Goal: Information Seeking & Learning: Understand process/instructions

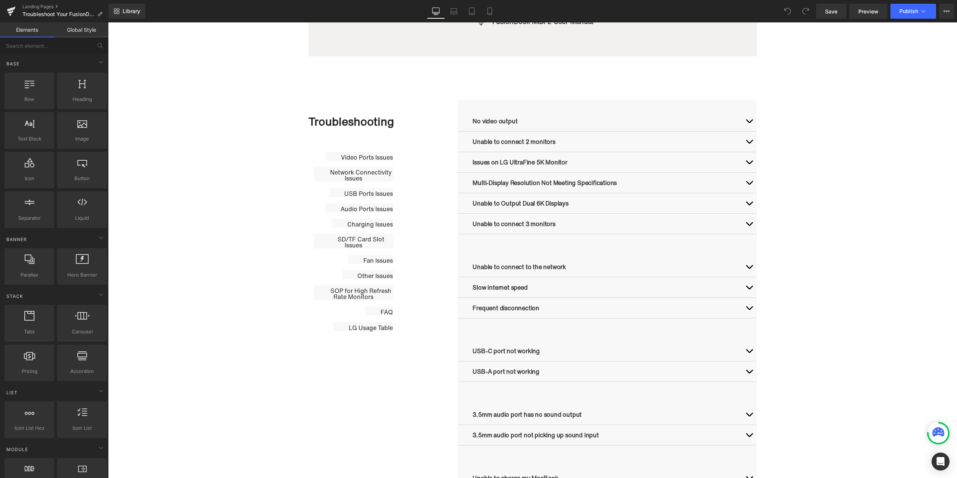
scroll to position [337, 0]
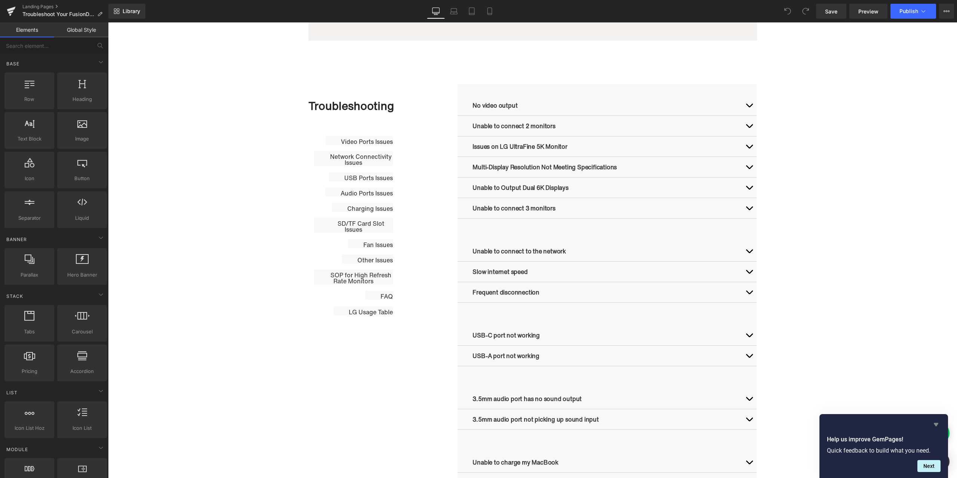
click at [934, 426] on icon "Hide survey" at bounding box center [936, 424] width 9 height 9
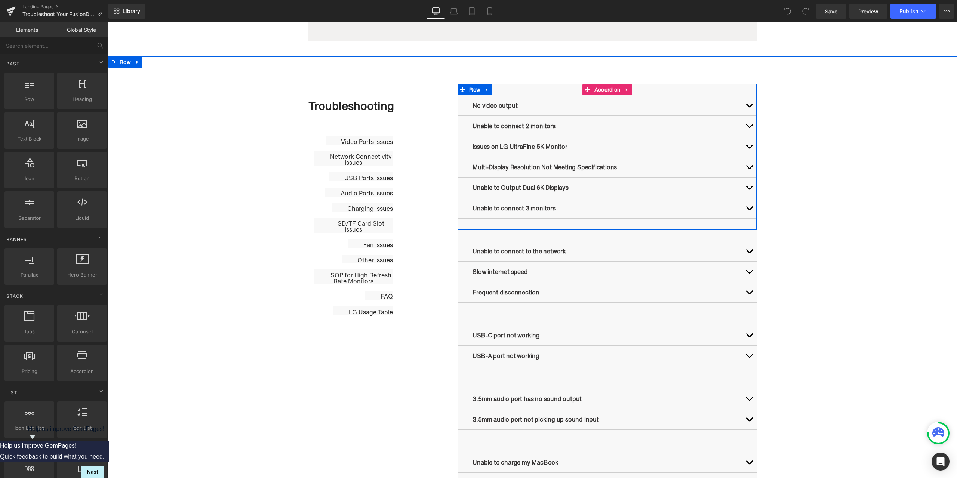
click at [744, 208] on button "button" at bounding box center [749, 208] width 15 height 20
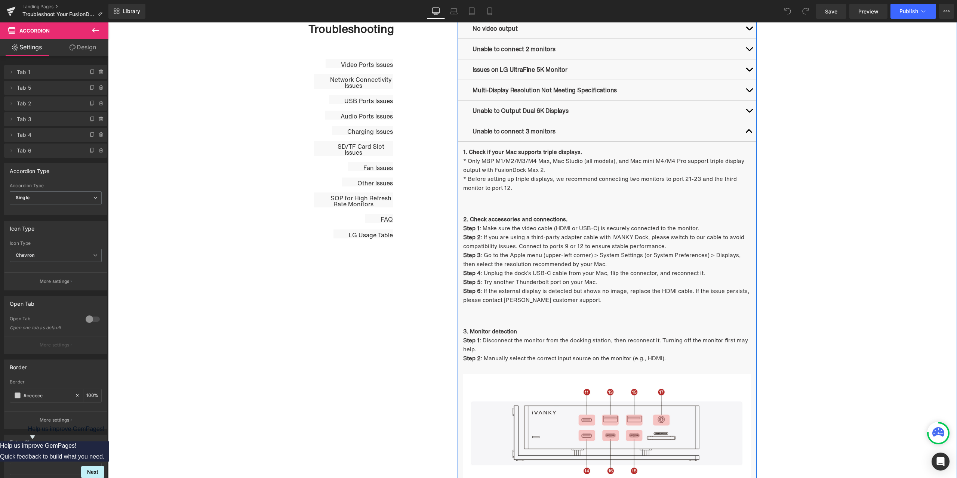
scroll to position [411, 0]
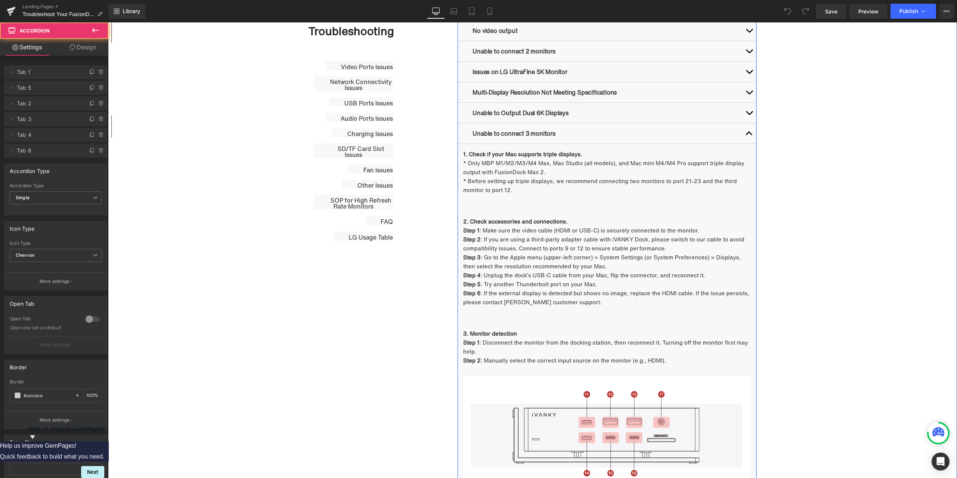
click at [749, 135] on span "button" at bounding box center [749, 135] width 0 height 0
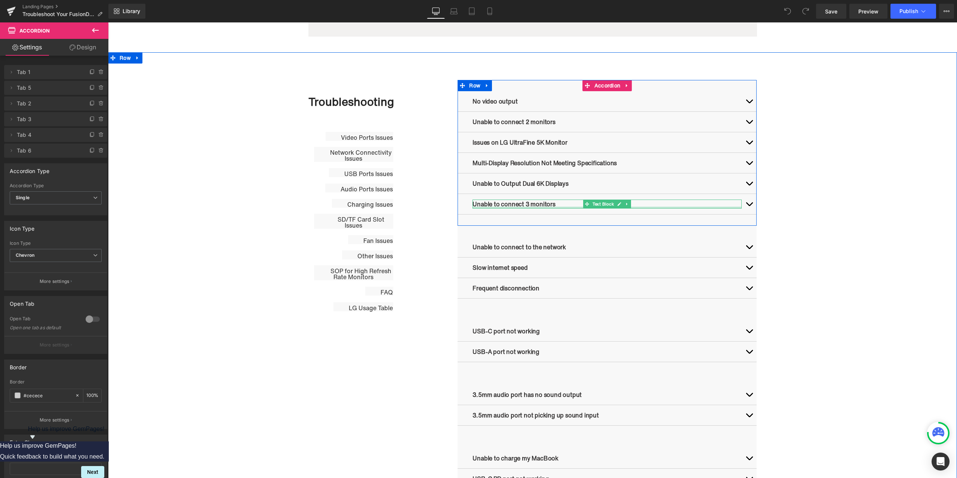
scroll to position [337, 0]
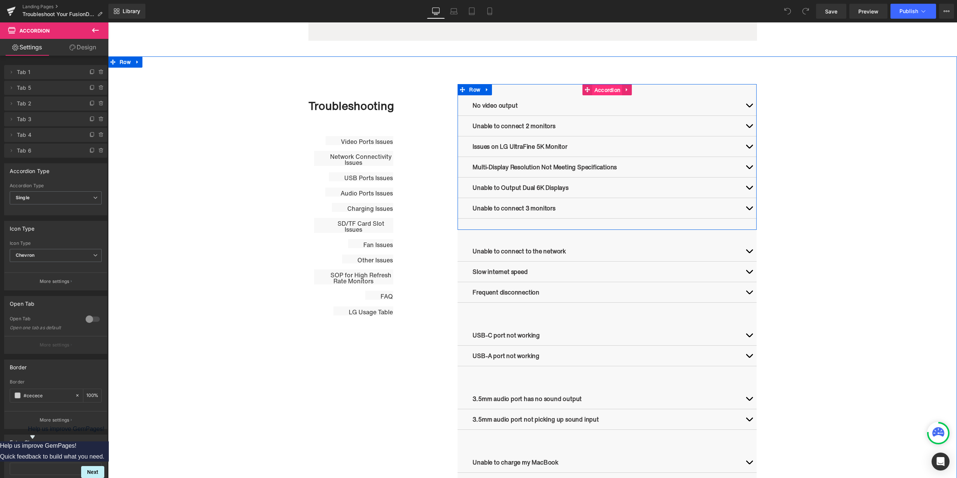
click at [604, 91] on span "Accordion" at bounding box center [608, 90] width 30 height 11
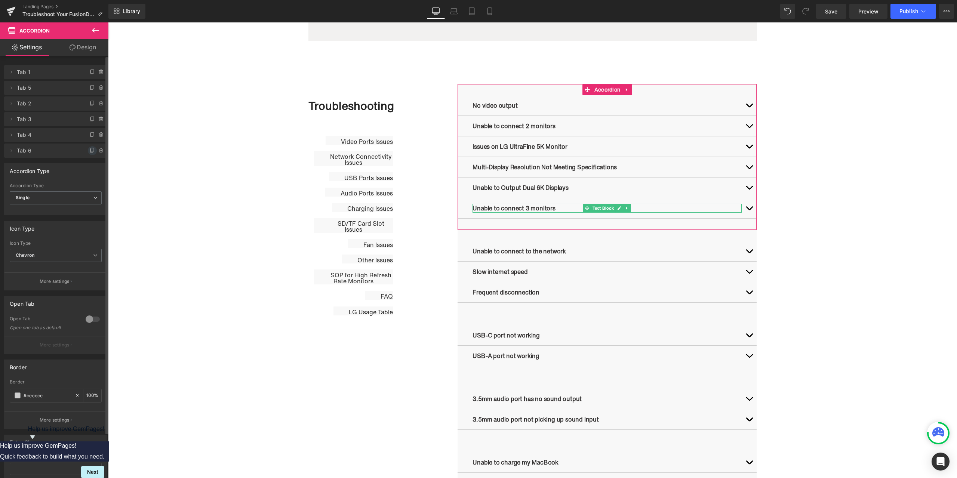
click at [89, 150] on icon at bounding box center [92, 151] width 6 height 6
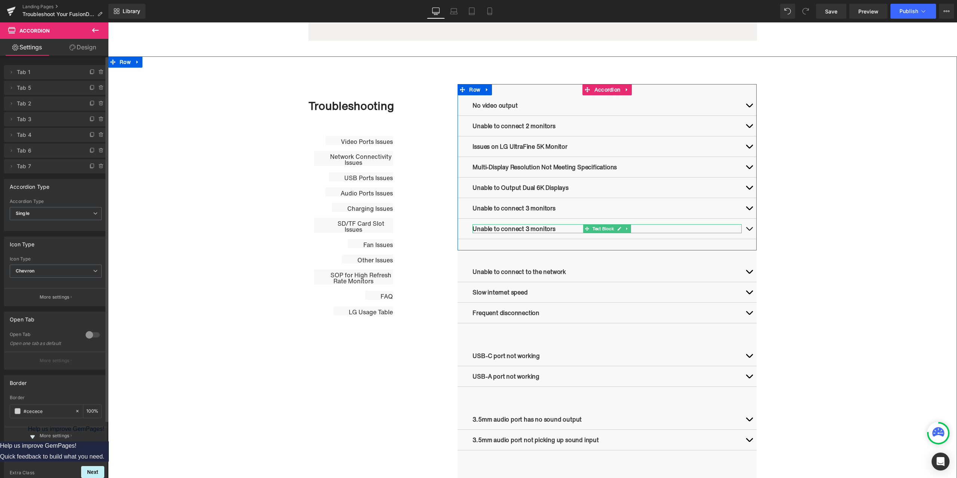
click at [618, 227] on icon at bounding box center [620, 229] width 4 height 4
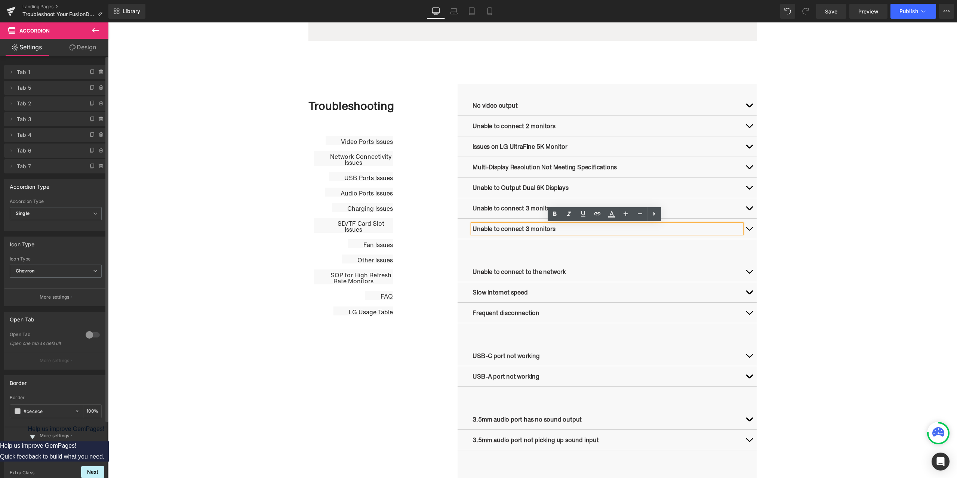
click at [566, 228] on p "Unable to connect 3 monitors" at bounding box center [607, 228] width 269 height 9
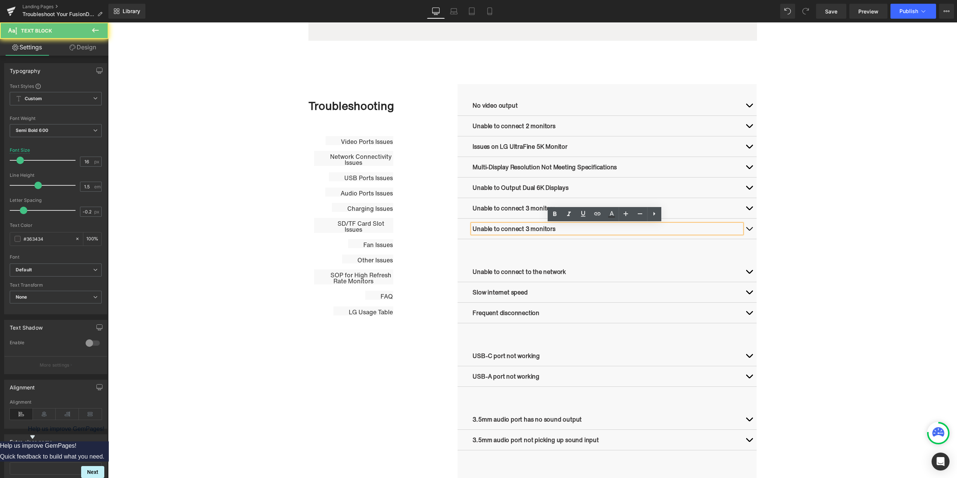
click at [554, 229] on p "Unable to connect 3 monitors" at bounding box center [607, 228] width 269 height 9
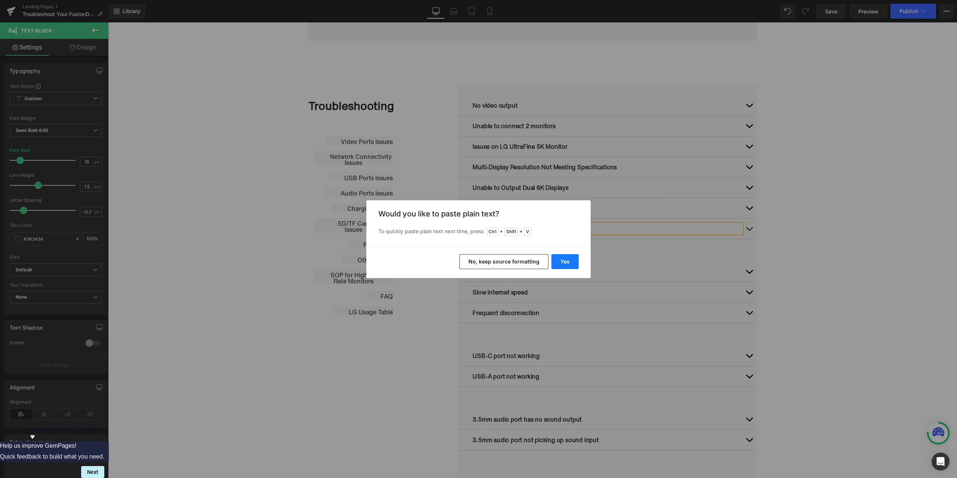
click at [570, 258] on button "Yes" at bounding box center [565, 261] width 27 height 15
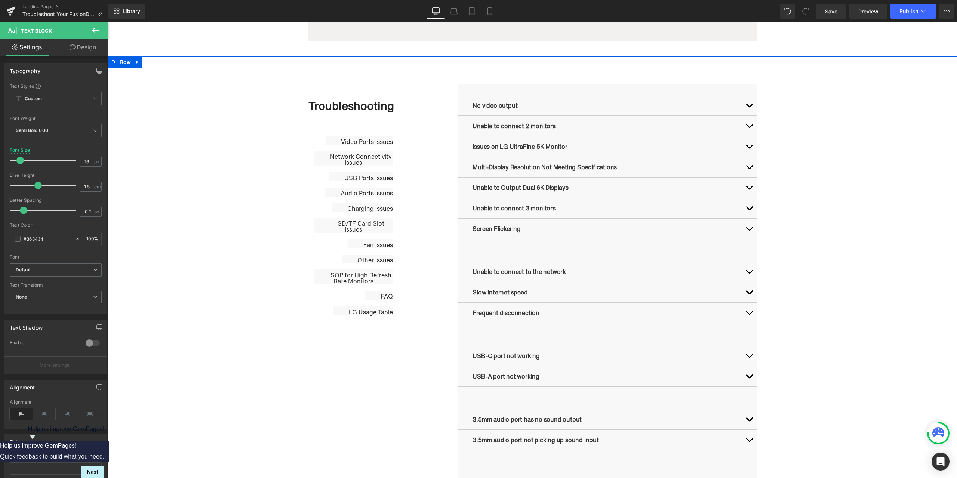
click at [824, 299] on div "Troubleshooting Heading Video Ports Issues Button Network Connectivity Issues B…" at bounding box center [532, 387] width 849 height 608
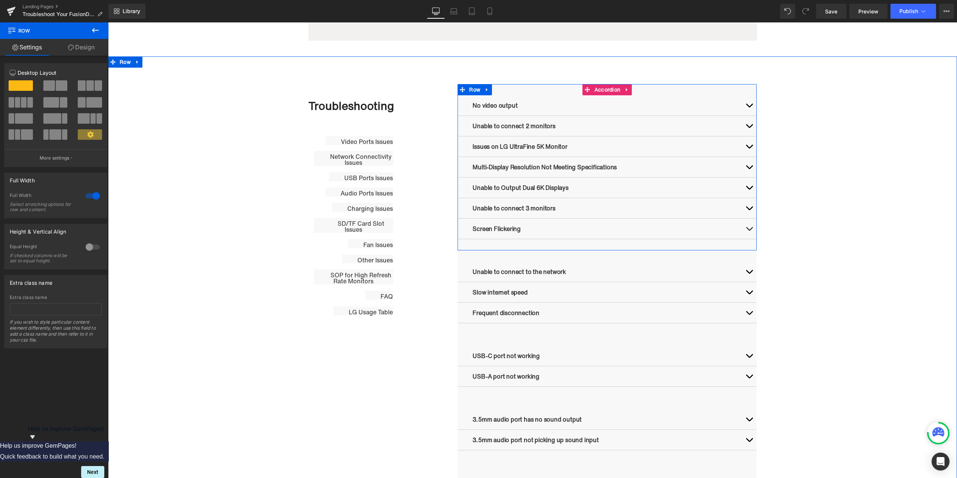
click at [746, 230] on button "button" at bounding box center [749, 229] width 15 height 20
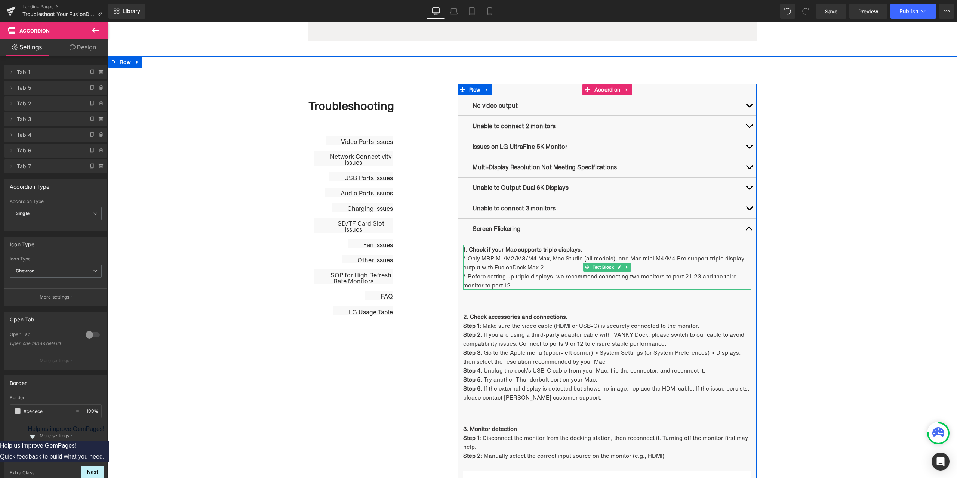
click at [576, 250] on strong "1. Check if your Mac supports triple displays." at bounding box center [522, 249] width 119 height 8
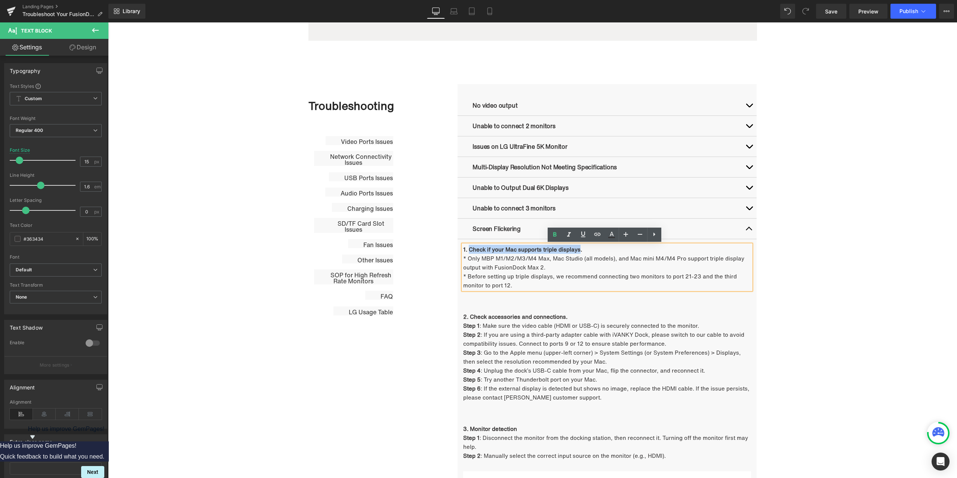
drag, startPoint x: 577, startPoint y: 250, endPoint x: 468, endPoint y: 249, distance: 108.8
click at [468, 249] on strong "1. Check if your Mac supports triple displays." at bounding box center [522, 249] width 119 height 8
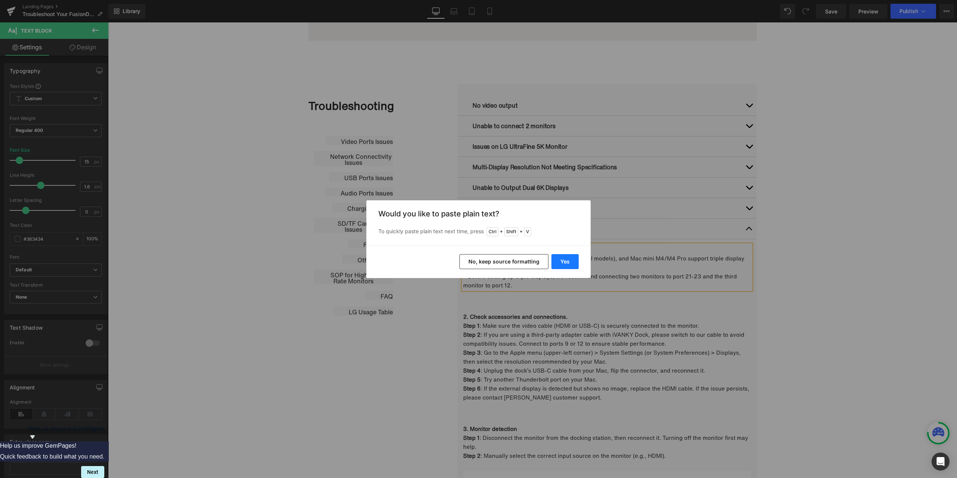
click at [569, 262] on button "Yes" at bounding box center [565, 261] width 27 height 15
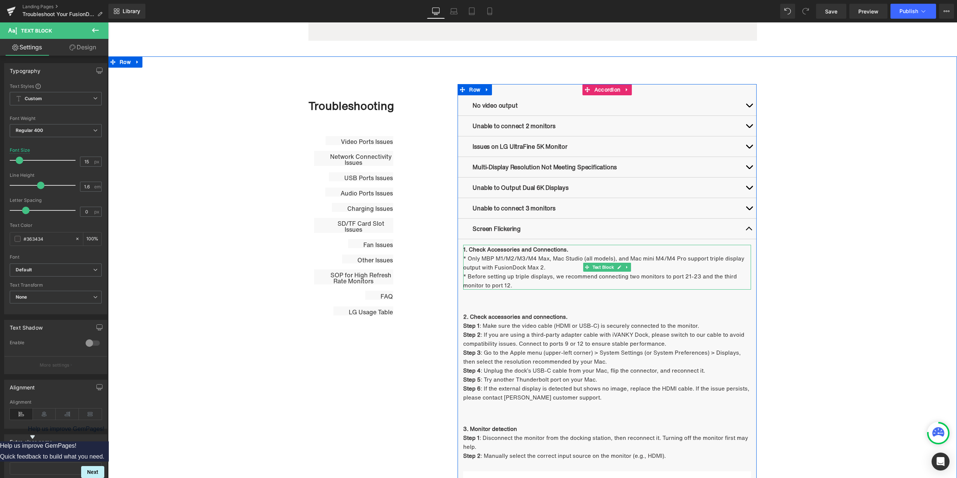
click at [535, 277] on span "* Before setting up triple displays, we recommend connecting two monitors to po…" at bounding box center [600, 280] width 274 height 17
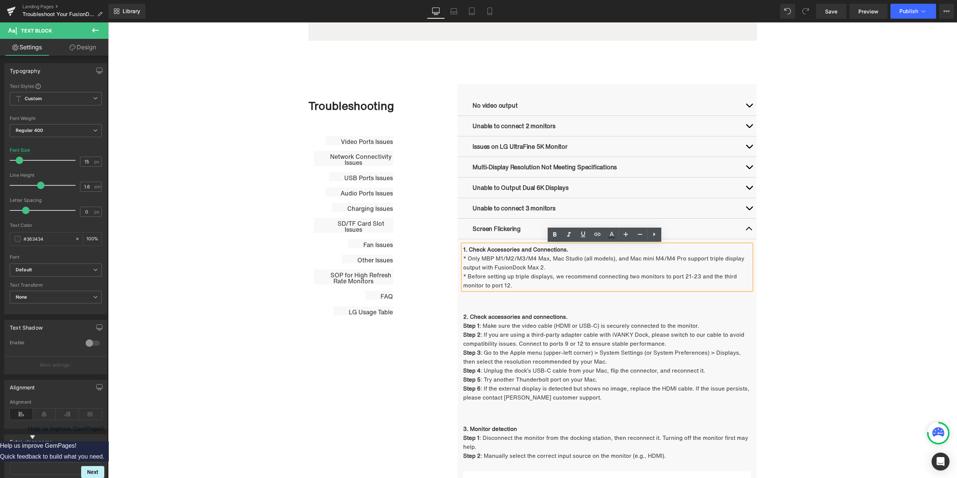
drag, startPoint x: 514, startPoint y: 285, endPoint x: 460, endPoint y: 259, distance: 60.4
click at [463, 259] on div "1. Check Accessories and Connections. * Only MBP M1/M2/M3/M4 Max, Mac Studio (a…" at bounding box center [607, 267] width 288 height 45
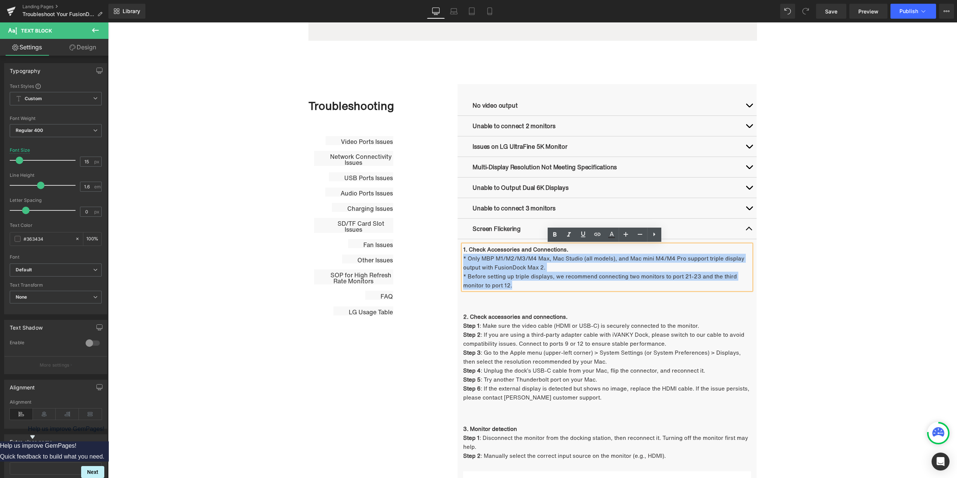
drag, startPoint x: 461, startPoint y: 258, endPoint x: 531, endPoint y: 282, distance: 73.9
click at [531, 282] on div "1. Check Accessories and Connections. * Only MBP M1/M2/M3/M4 Max, Mac Studio (a…" at bounding box center [607, 267] width 288 height 45
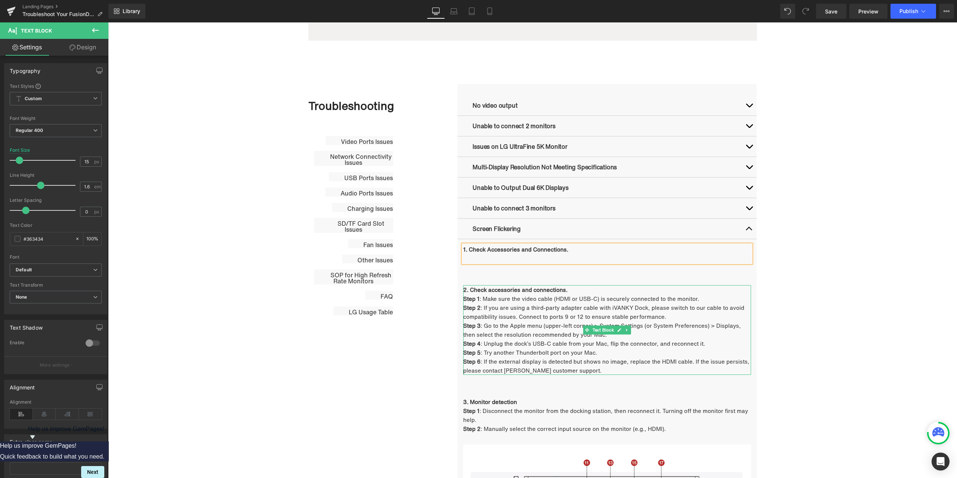
click at [491, 312] on p "Step 2 : If you are using a third-party adapter cable with iVANKY Dock, please …" at bounding box center [607, 312] width 288 height 18
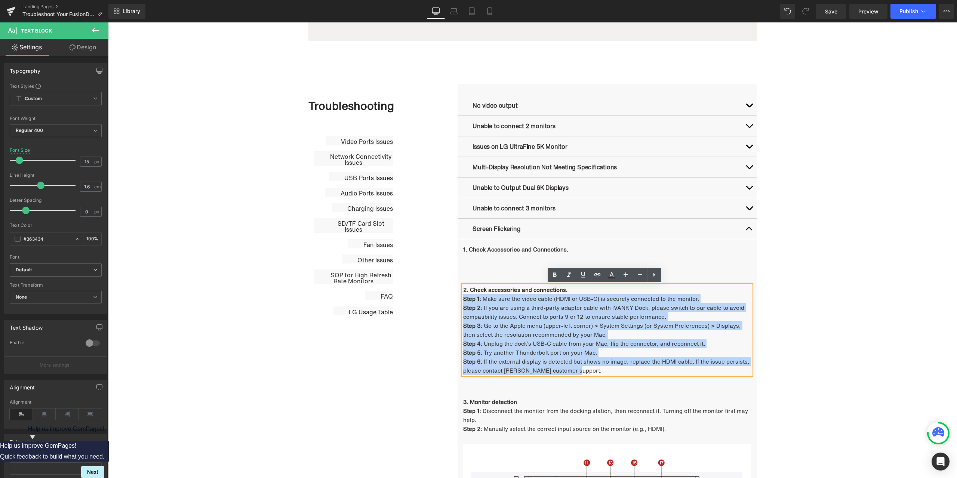
drag, startPoint x: 461, startPoint y: 298, endPoint x: 685, endPoint y: 369, distance: 235.0
click at [685, 369] on div "2. Check accessories and connections. Step 1 : Make sure the video cable (HDMI …" at bounding box center [607, 330] width 288 height 90
copy div "Step 1 : Make sure the video cable (HDMI or USB-C) is securely connected to the…"
click at [477, 257] on p at bounding box center [607, 258] width 288 height 9
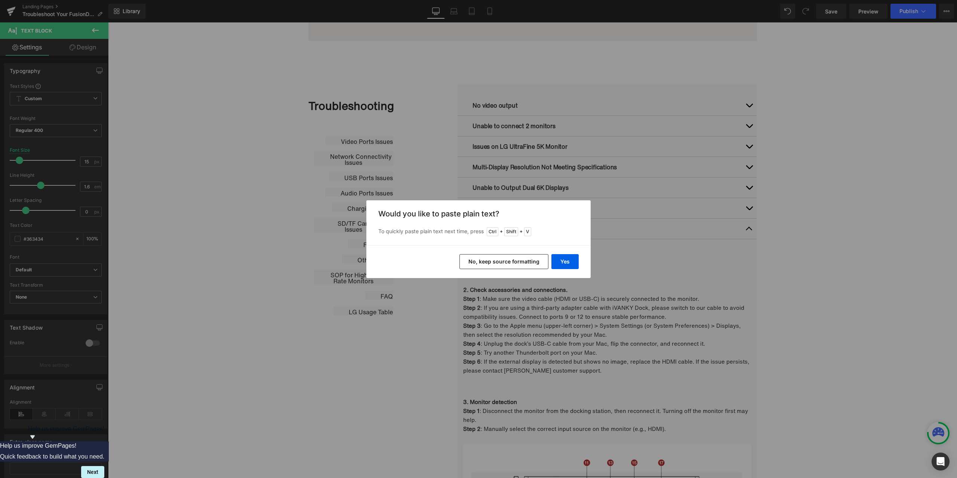
click at [496, 261] on button "No, keep source formatting" at bounding box center [504, 261] width 89 height 15
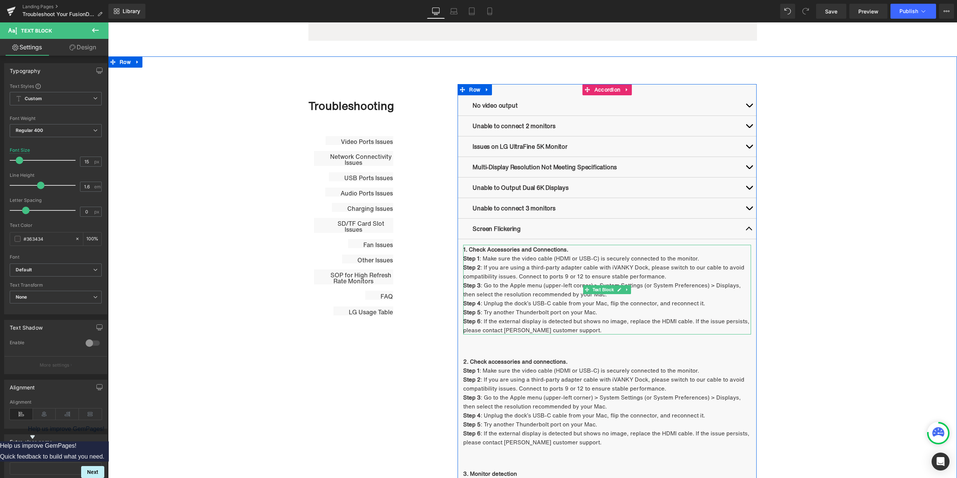
click at [492, 258] on span ": Make sure the video cable (HDMI or USB-C) is securely connected to the monito…" at bounding box center [589, 258] width 219 height 8
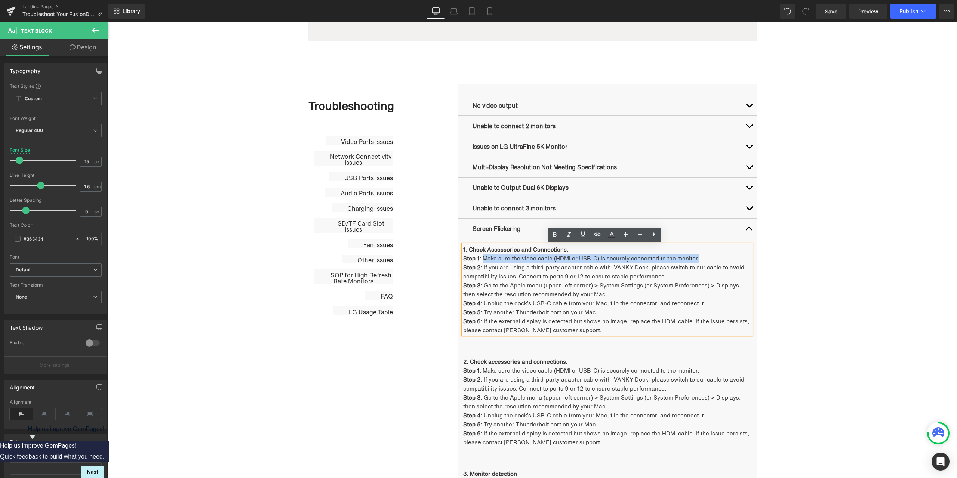
drag, startPoint x: 481, startPoint y: 259, endPoint x: 694, endPoint y: 259, distance: 213.5
click at [694, 259] on span ": Make sure the video cable (HDMI or USB-C) is securely connected to the monito…" at bounding box center [589, 258] width 219 height 8
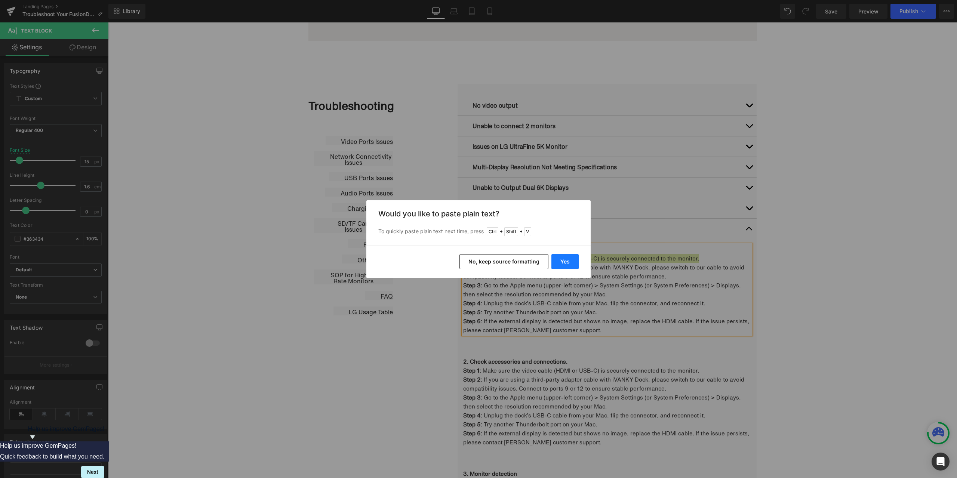
click at [566, 264] on button "Yes" at bounding box center [565, 261] width 27 height 15
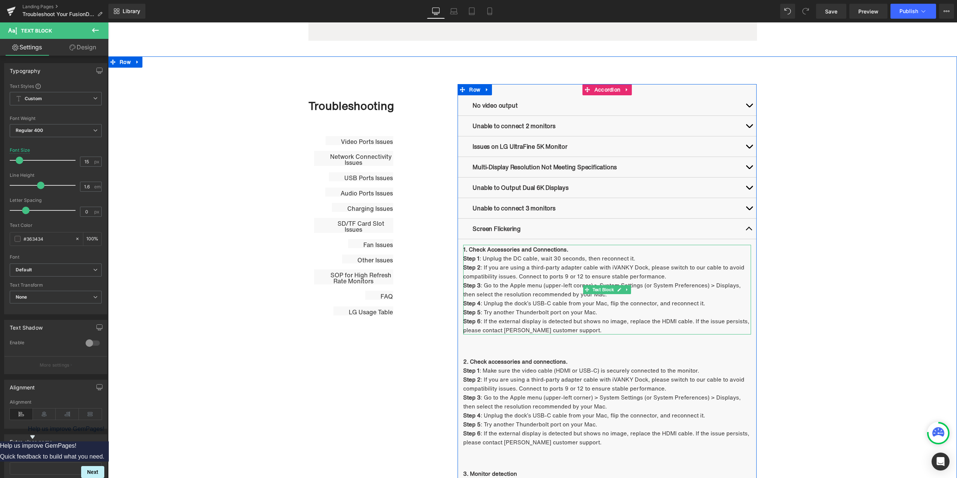
click at [509, 274] on p "Step 2 : If you are using a third-party adapter cable with iVANKY Dock, please …" at bounding box center [607, 272] width 288 height 18
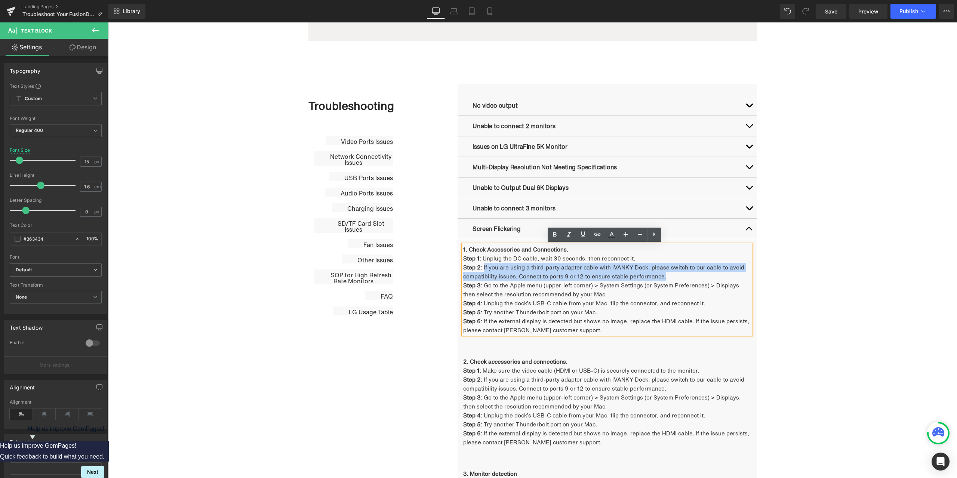
drag, startPoint x: 480, startPoint y: 266, endPoint x: 661, endPoint y: 277, distance: 180.9
click at [661, 277] on p "Step 2 : If you are using a third-party adapter cable with iVANKY Dock, please …" at bounding box center [607, 272] width 288 height 18
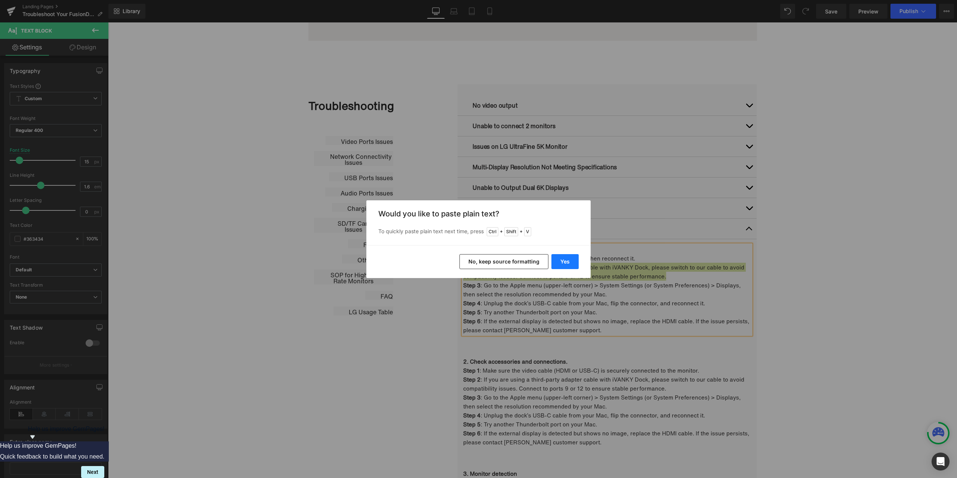
drag, startPoint x: 570, startPoint y: 265, endPoint x: 462, endPoint y: 242, distance: 110.4
click at [570, 264] on button "Yes" at bounding box center [565, 261] width 27 height 15
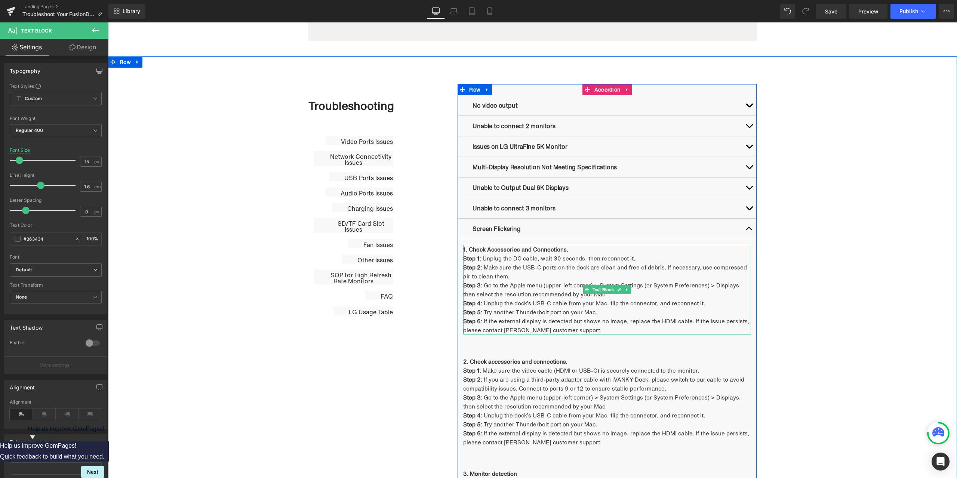
click at [498, 287] on span ": Go to the Apple menu (upper-left corner) > System Settings (or System Prefere…" at bounding box center [602, 289] width 278 height 17
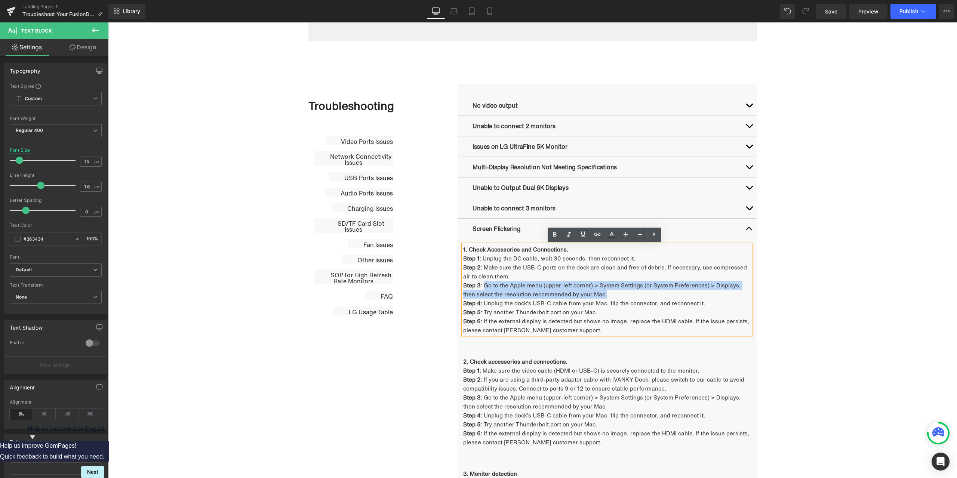
drag, startPoint x: 483, startPoint y: 285, endPoint x: 589, endPoint y: 291, distance: 106.4
click at [589, 291] on span ": Go to the Apple menu (upper-left corner) > System Settings (or System Prefere…" at bounding box center [602, 289] width 278 height 17
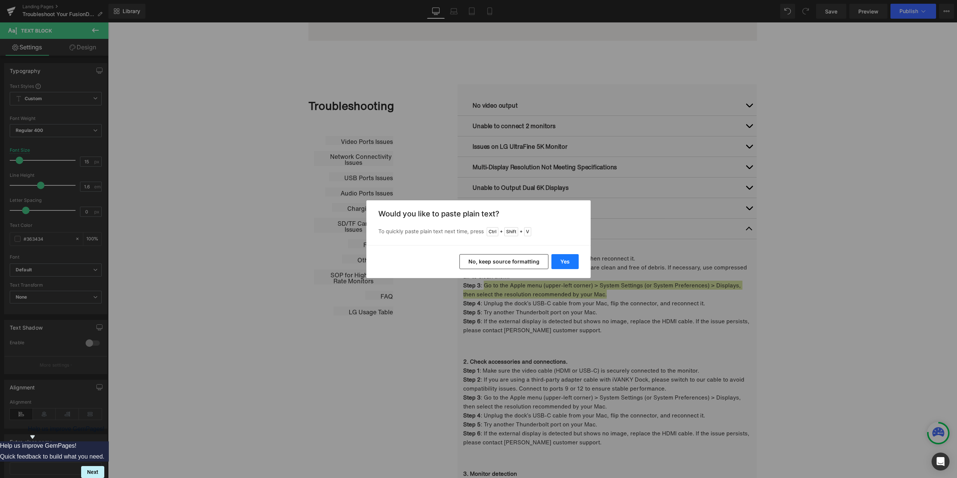
click at [566, 264] on button "Yes" at bounding box center [565, 261] width 27 height 15
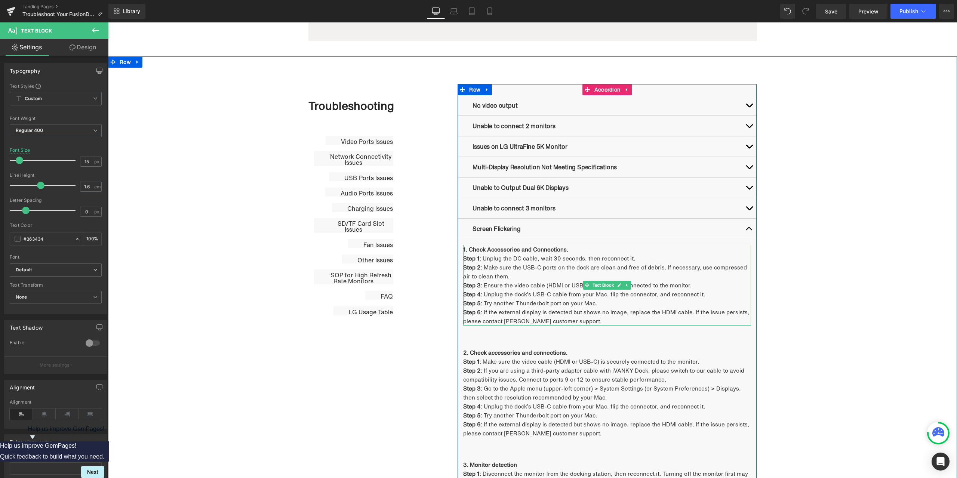
click at [520, 295] on p "Step 4 : Unplug the dock’s USB-C cable from your Mac, flip the connector, and r…" at bounding box center [607, 294] width 288 height 9
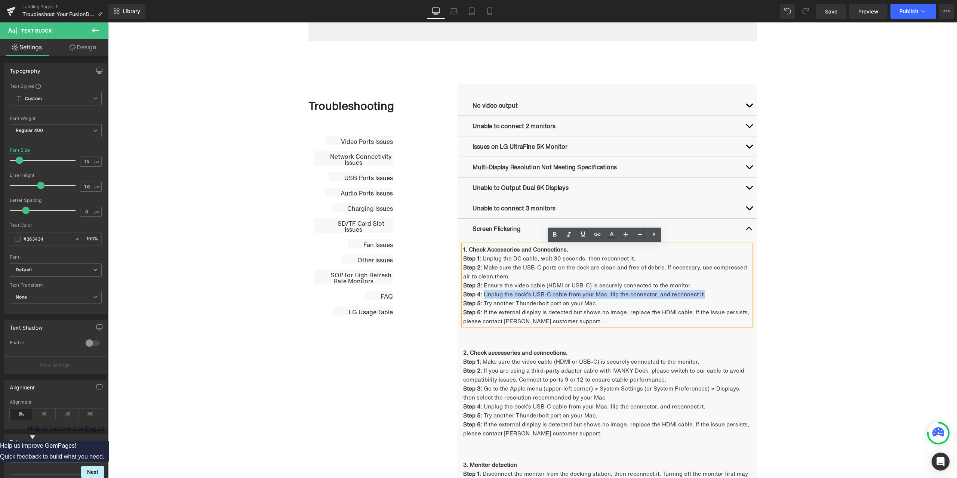
drag, startPoint x: 482, startPoint y: 294, endPoint x: 702, endPoint y: 295, distance: 219.5
click at [702, 295] on p "Step 4 : Unplug the dock’s USB-C cable from your Mac, flip the connector, and r…" at bounding box center [607, 294] width 288 height 9
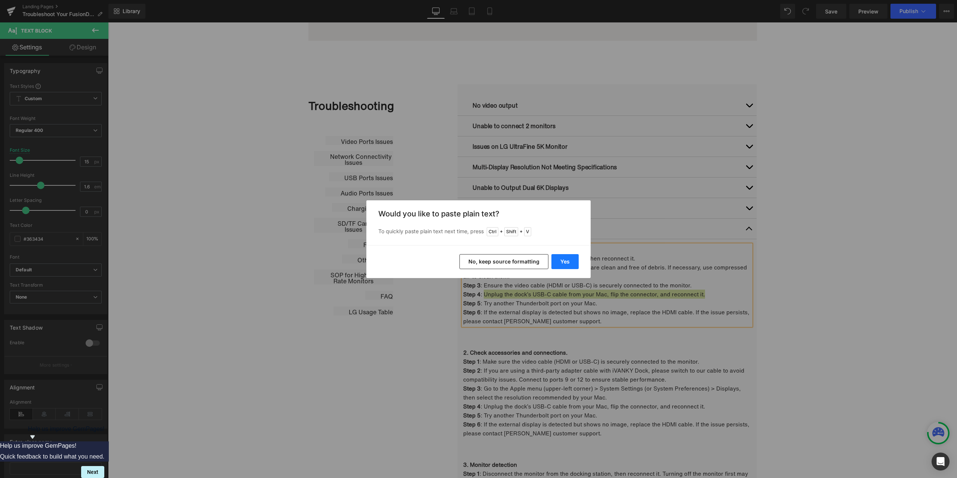
click at [568, 263] on button "Yes" at bounding box center [565, 261] width 27 height 15
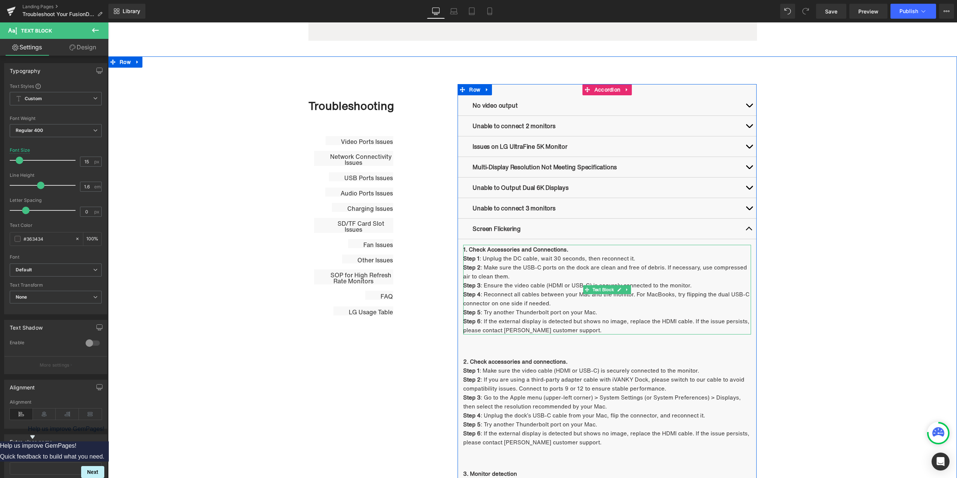
click at [496, 312] on span ": Try another Thunderbolt port on your Mac." at bounding box center [539, 312] width 116 height 8
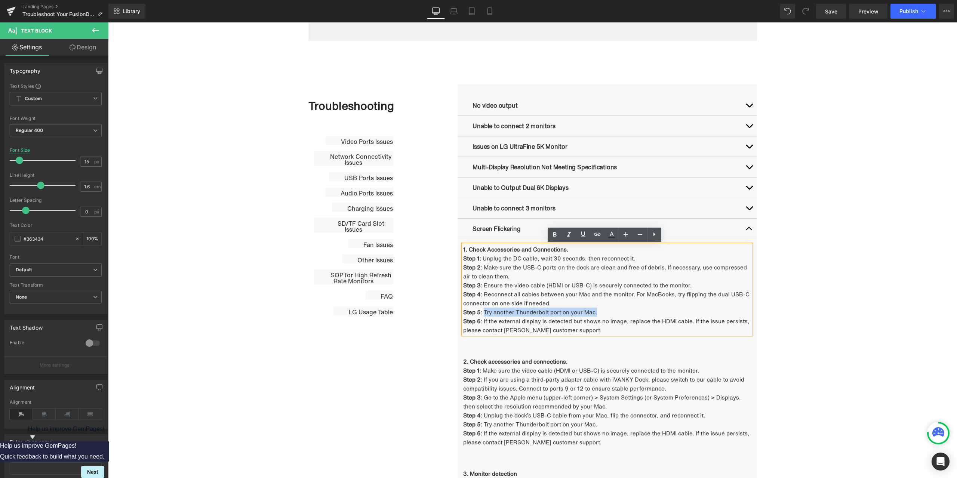
drag, startPoint x: 482, startPoint y: 312, endPoint x: 594, endPoint y: 314, distance: 112.2
click at [594, 314] on span ": Try another Thunderbolt port on your Mac." at bounding box center [539, 312] width 116 height 8
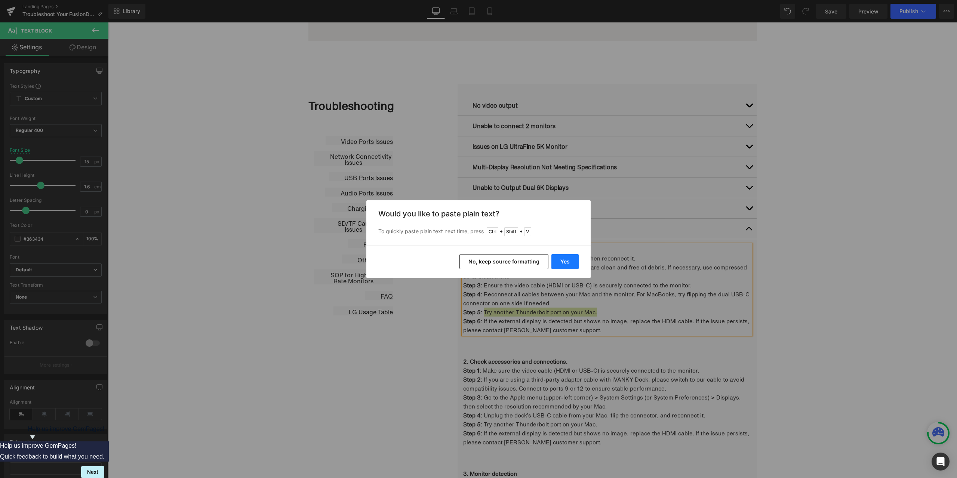
click at [571, 264] on button "Yes" at bounding box center [565, 261] width 27 height 15
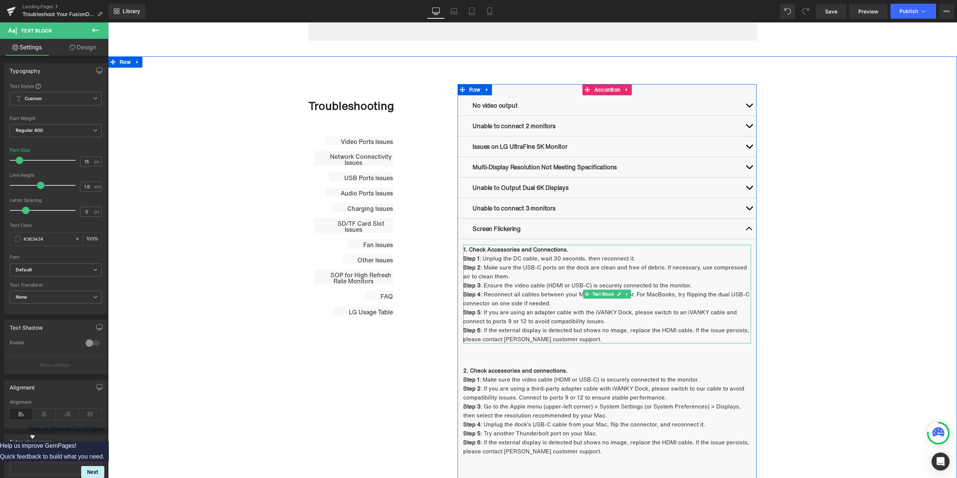
click at [499, 330] on p "Step 6 : If the external display is detected but shows no image, replace the HD…" at bounding box center [607, 335] width 288 height 18
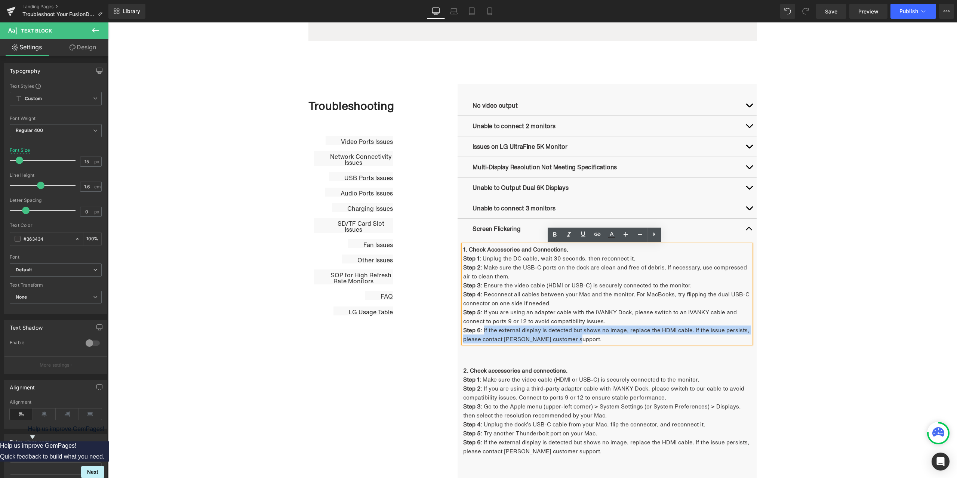
drag, startPoint x: 482, startPoint y: 330, endPoint x: 572, endPoint y: 340, distance: 91.0
click at [572, 340] on p "Step 6 : If the external display is detected but shows no image, replace the HD…" at bounding box center [607, 335] width 288 height 18
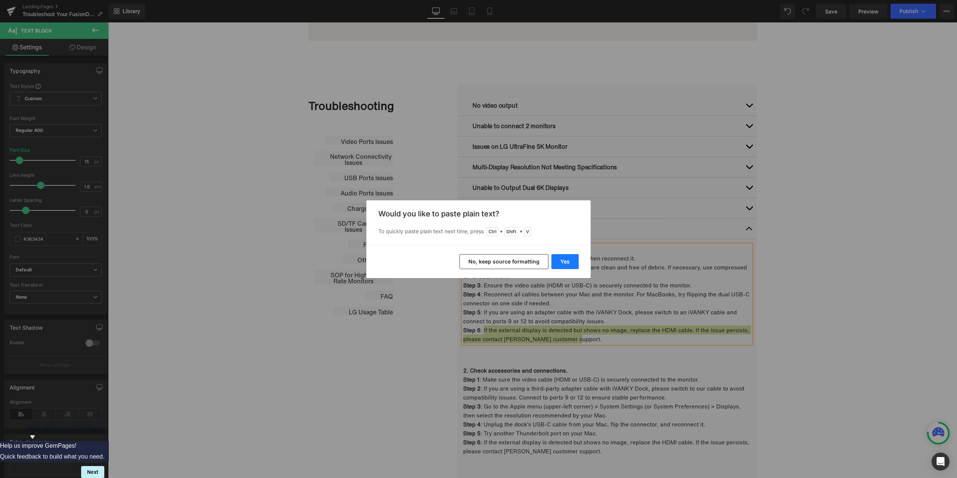
click at [569, 265] on button "Yes" at bounding box center [565, 261] width 27 height 15
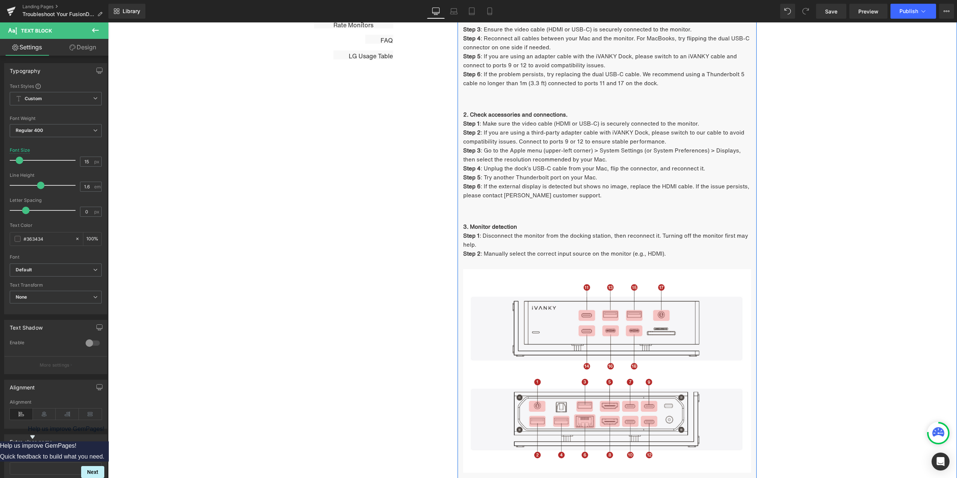
scroll to position [598, 0]
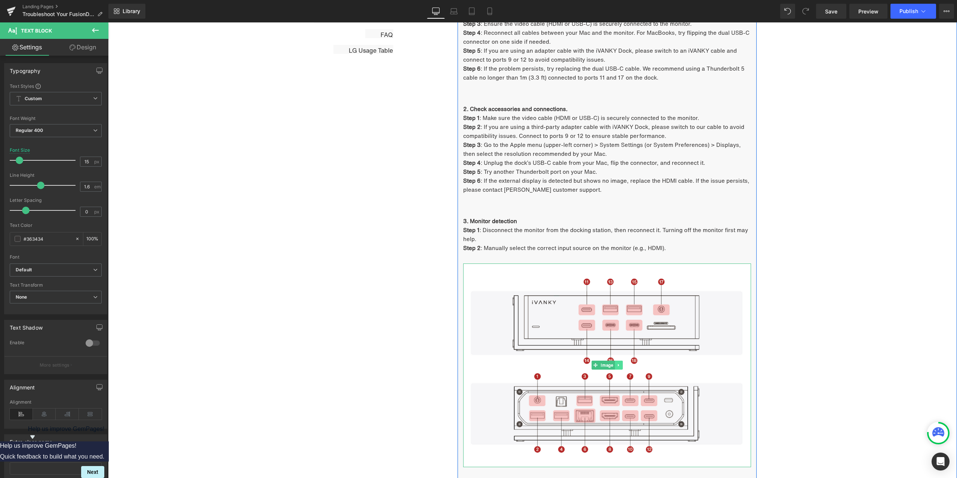
click at [618, 362] on link at bounding box center [619, 365] width 8 height 9
click at [613, 365] on icon at bounding box center [615, 365] width 4 height 4
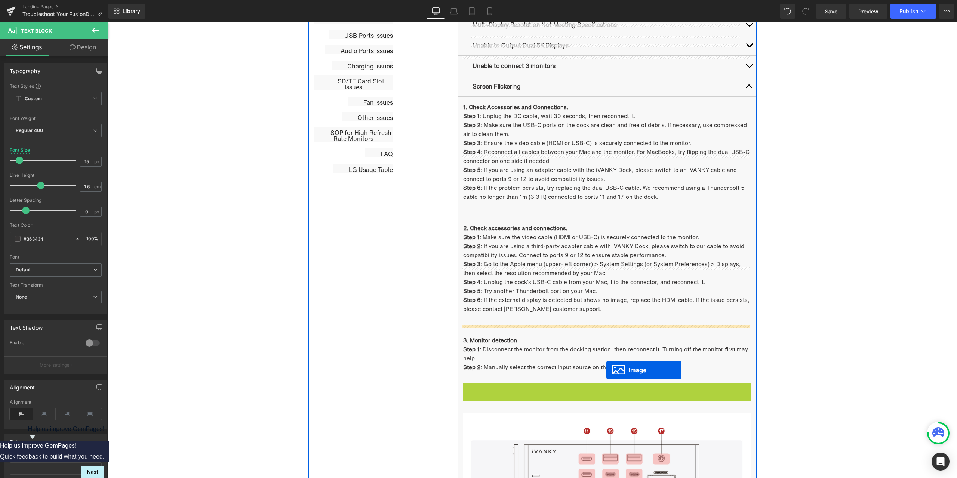
scroll to position [451, 0]
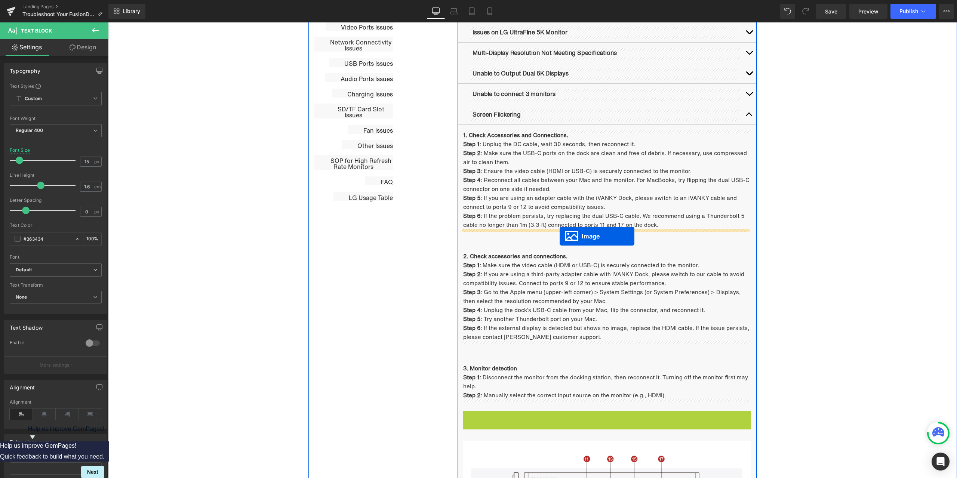
drag, startPoint x: 594, startPoint y: 400, endPoint x: 560, endPoint y: 236, distance: 167.7
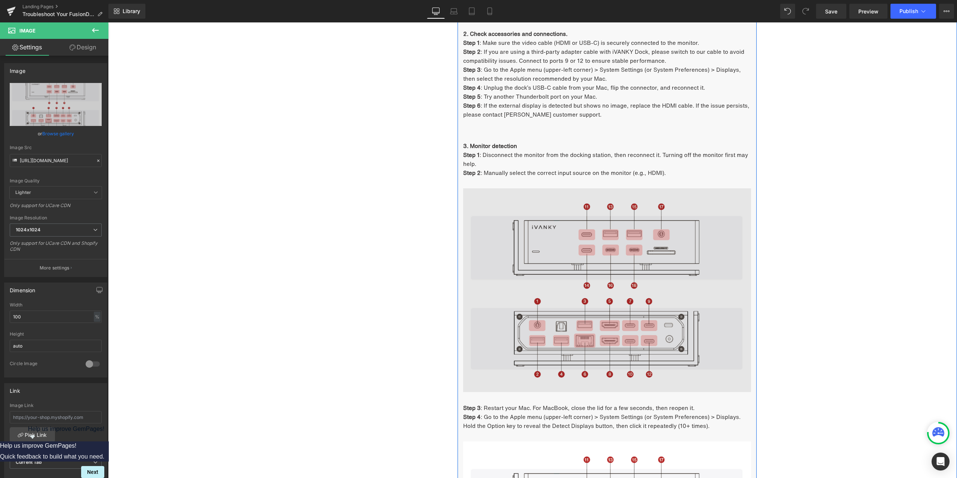
scroll to position [1087, 0]
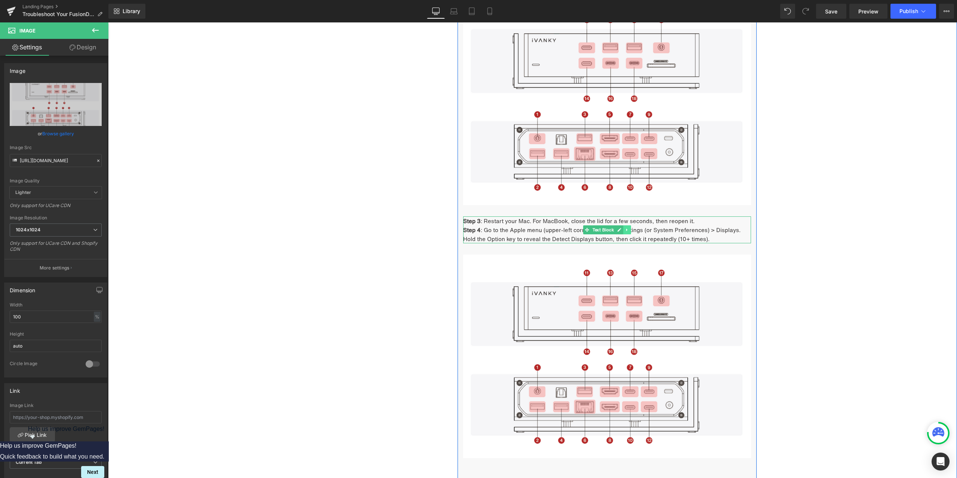
click at [627, 230] on icon at bounding box center [627, 229] width 1 height 3
click at [621, 231] on icon at bounding box center [623, 230] width 4 height 4
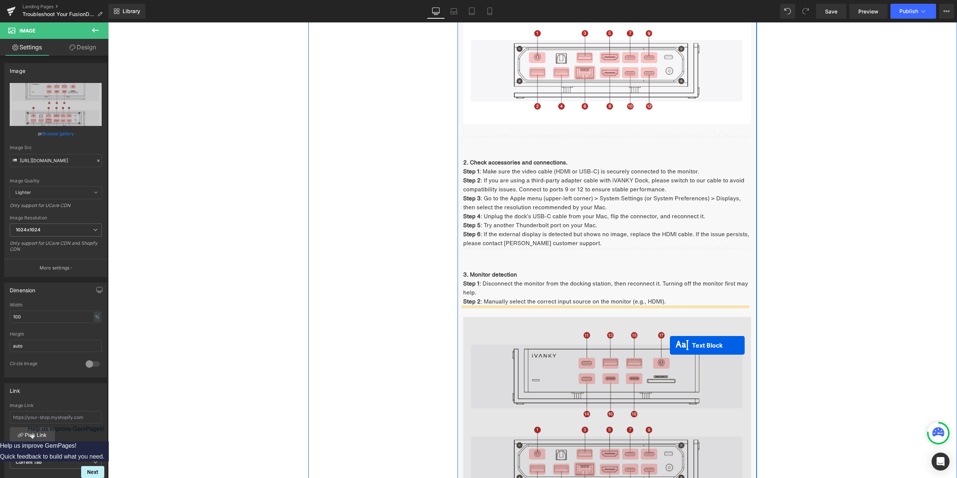
scroll to position [750, 0]
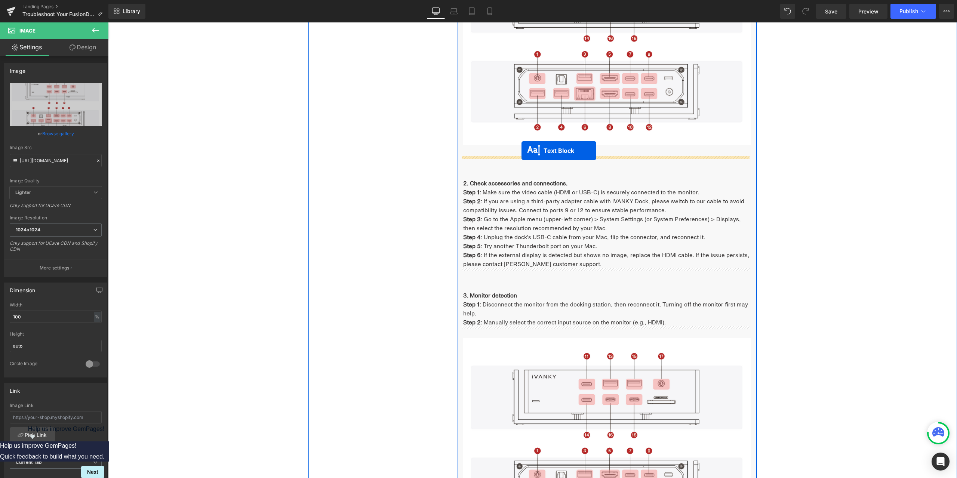
drag, startPoint x: 590, startPoint y: 231, endPoint x: 522, endPoint y: 151, distance: 105.8
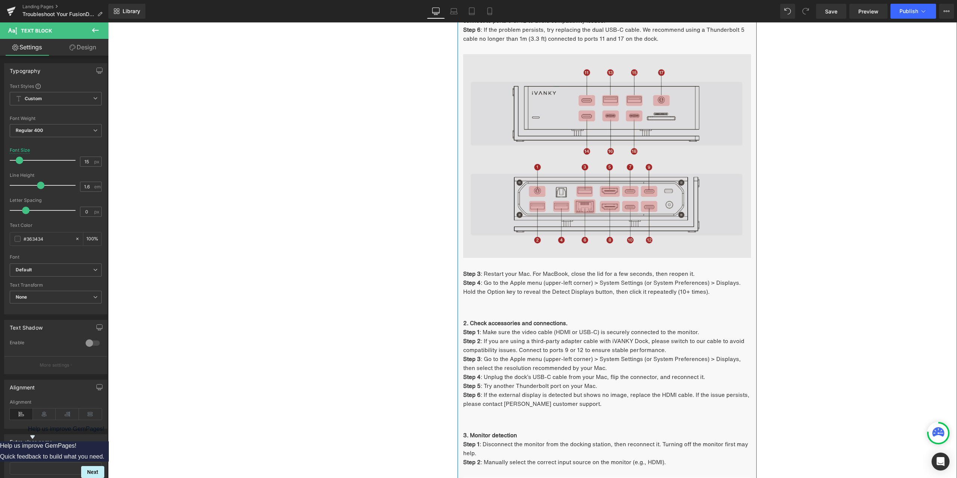
scroll to position [638, 0]
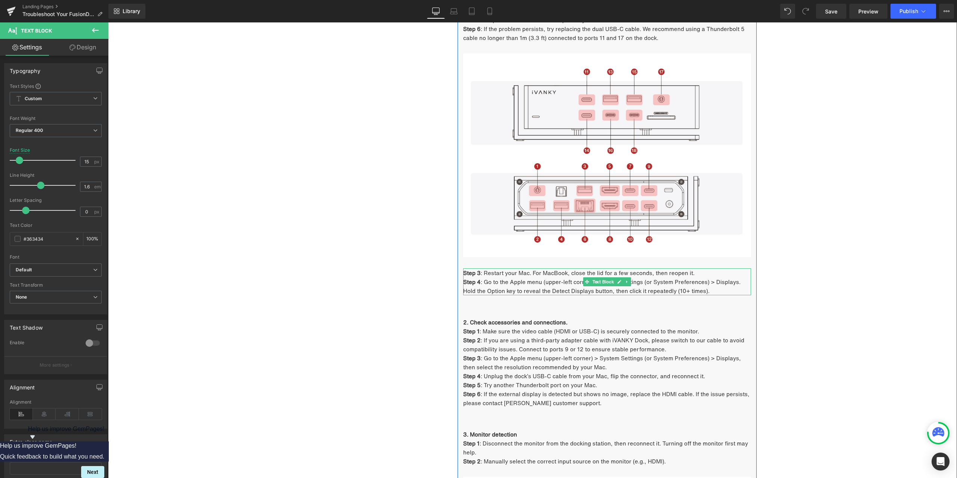
click at [477, 273] on strong "Step 3" at bounding box center [472, 273] width 18 height 8
drag, startPoint x: 482, startPoint y: 271, endPoint x: 704, endPoint y: 275, distance: 222.5
click at [704, 275] on p "Step 7 : Restart your Mac. For MacBook, close the lid for a few seconds, then r…" at bounding box center [607, 272] width 288 height 9
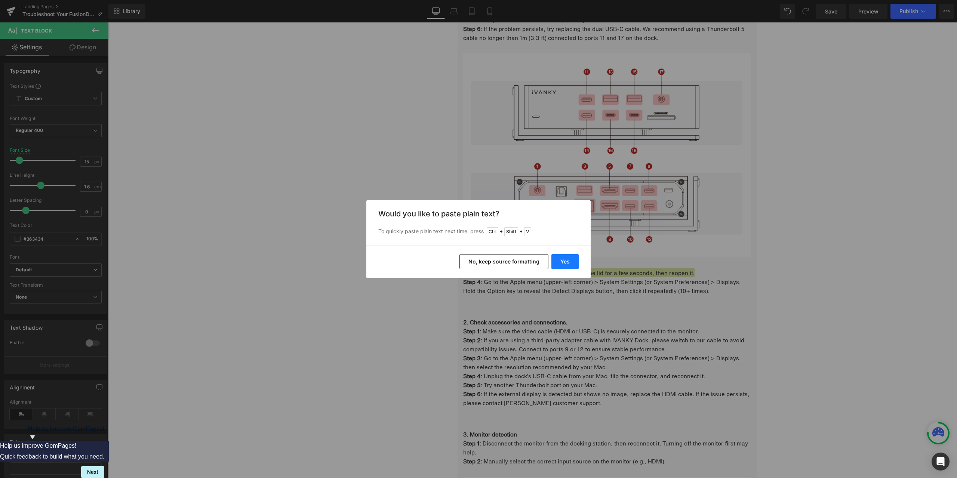
click at [571, 258] on button "Yes" at bounding box center [565, 261] width 27 height 15
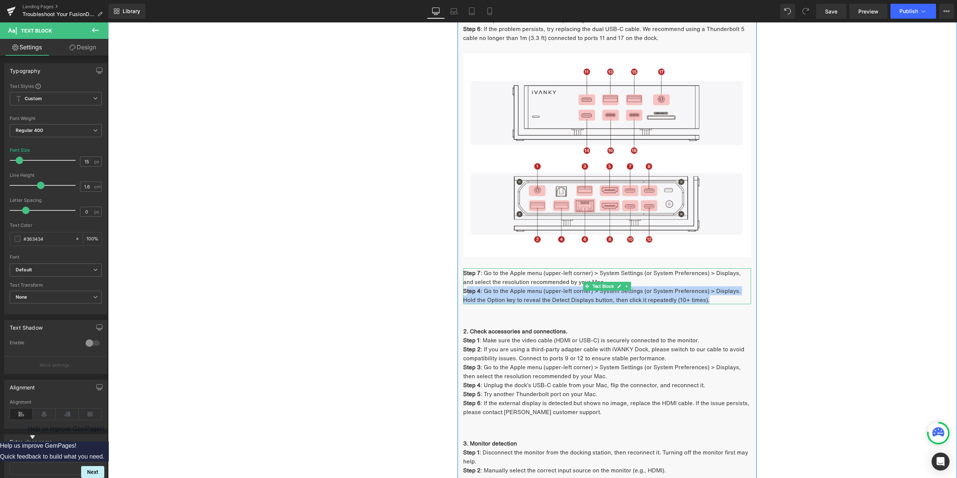
drag, startPoint x: 710, startPoint y: 299, endPoint x: 464, endPoint y: 291, distance: 246.2
click at [464, 291] on p "Step 4 : Go to the Apple menu (upper-left corner) > System Settings (or System …" at bounding box center [607, 295] width 288 height 18
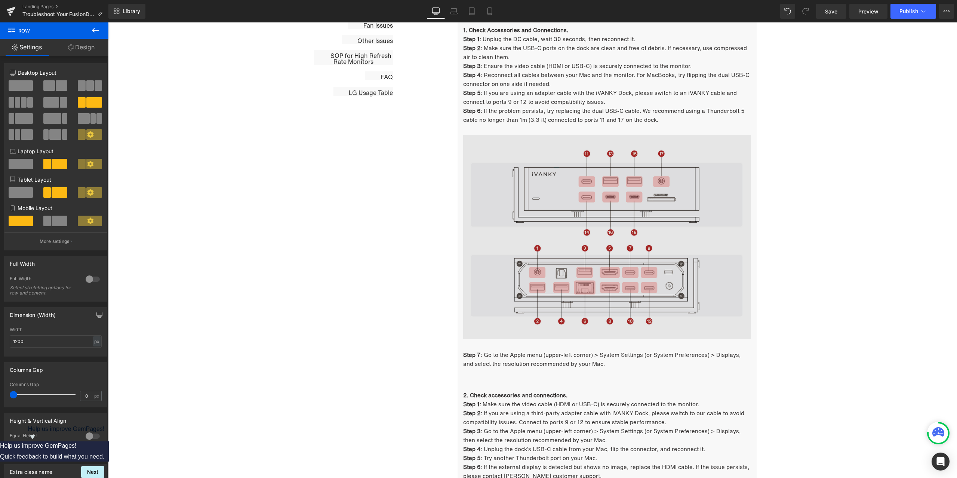
scroll to position [563, 0]
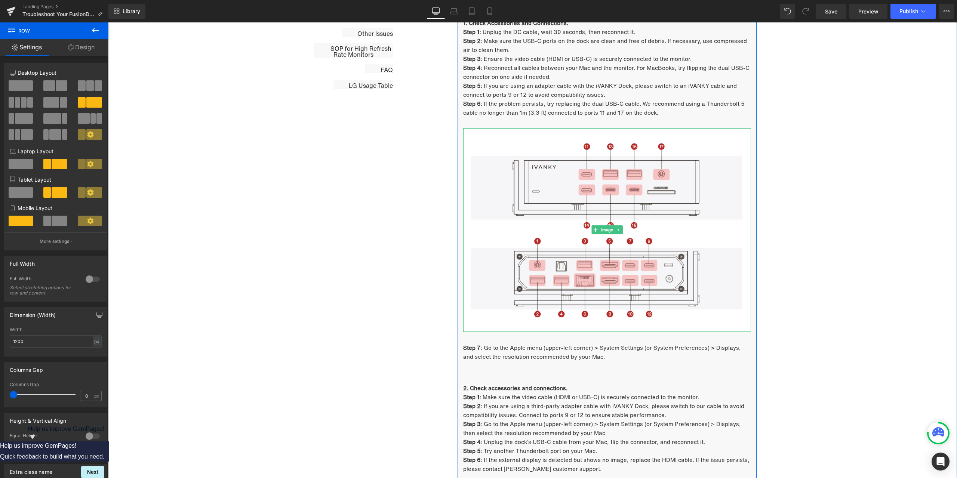
click at [618, 230] on icon at bounding box center [619, 230] width 4 height 4
click at [614, 231] on icon at bounding box center [615, 230] width 4 height 4
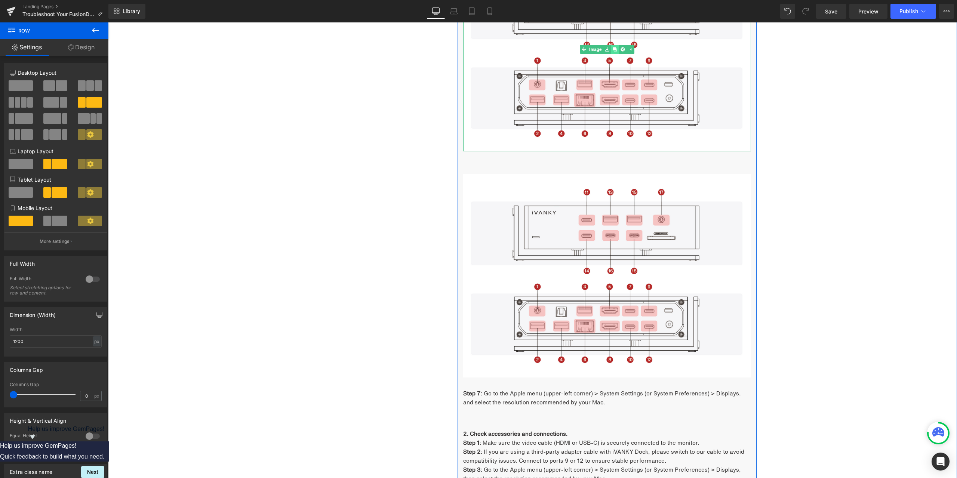
scroll to position [825, 0]
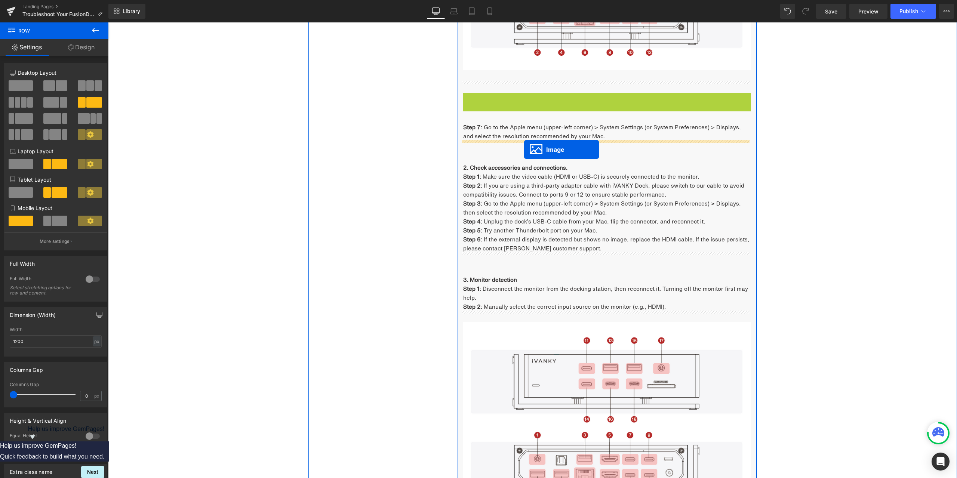
drag, startPoint x: 603, startPoint y: 195, endPoint x: 524, endPoint y: 150, distance: 91.5
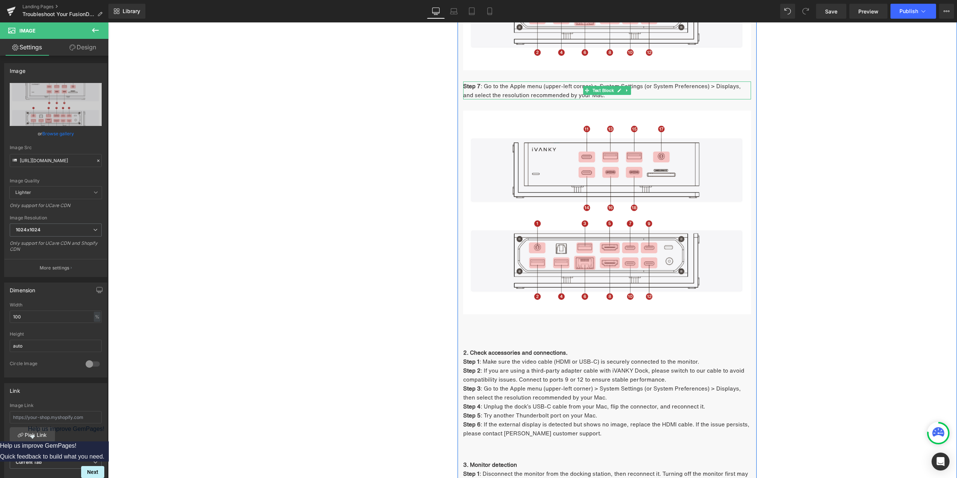
click at [625, 92] on icon at bounding box center [627, 90] width 4 height 4
click at [623, 92] on link at bounding box center [624, 90] width 8 height 9
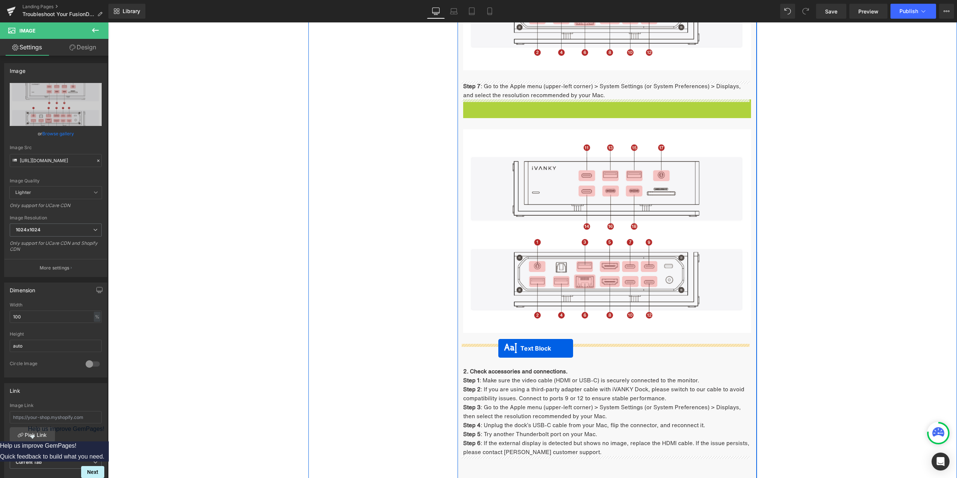
drag, startPoint x: 602, startPoint y: 108, endPoint x: 498, endPoint y: 348, distance: 262.0
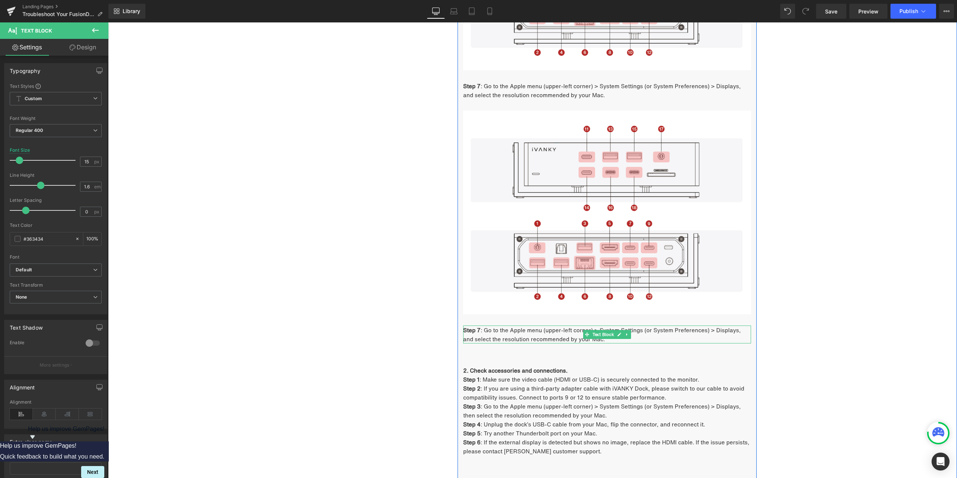
click at [481, 333] on span ": Go to the Apple menu (upper-left corner) > System Settings (or System Prefere…" at bounding box center [602, 334] width 278 height 17
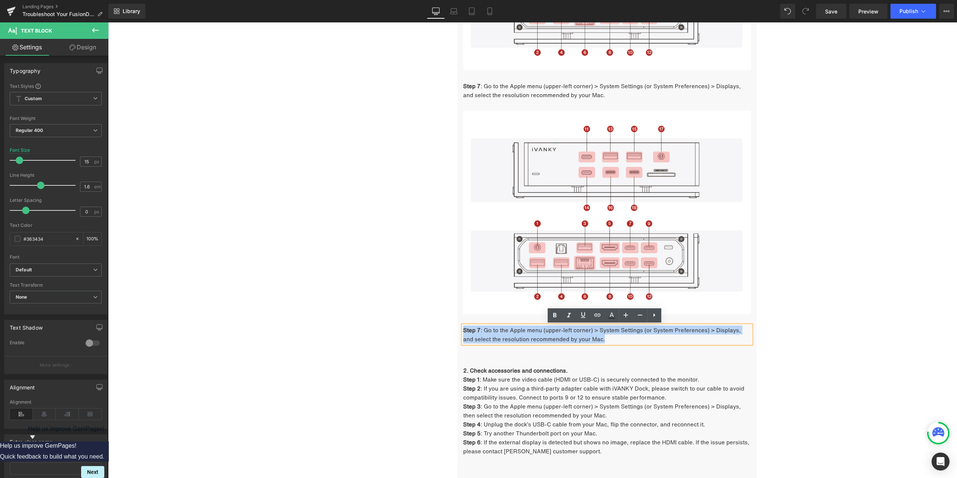
drag, startPoint x: 595, startPoint y: 339, endPoint x: 461, endPoint y: 329, distance: 134.2
click at [463, 329] on p "Step 7 : Go to the Apple menu (upper-left corner) > System Settings (or System …" at bounding box center [607, 335] width 288 height 18
copy p "Step 7 : Go to the Apple menu (upper-left corner) > System Settings (or System …"
click at [599, 339] on p "Step 7 : Go to the Apple menu (upper-left corner) > System Settings (or System …" at bounding box center [607, 335] width 288 height 18
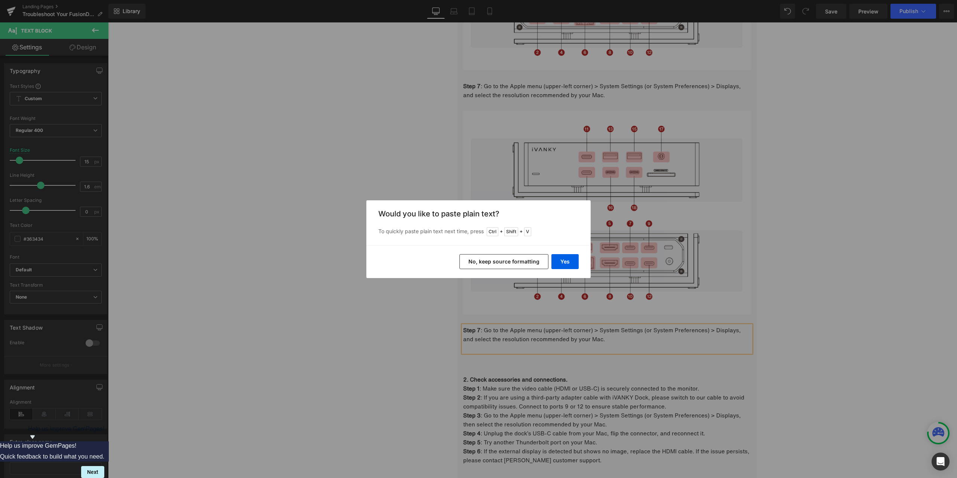
click at [514, 264] on button "No, keep source formatting" at bounding box center [504, 261] width 89 height 15
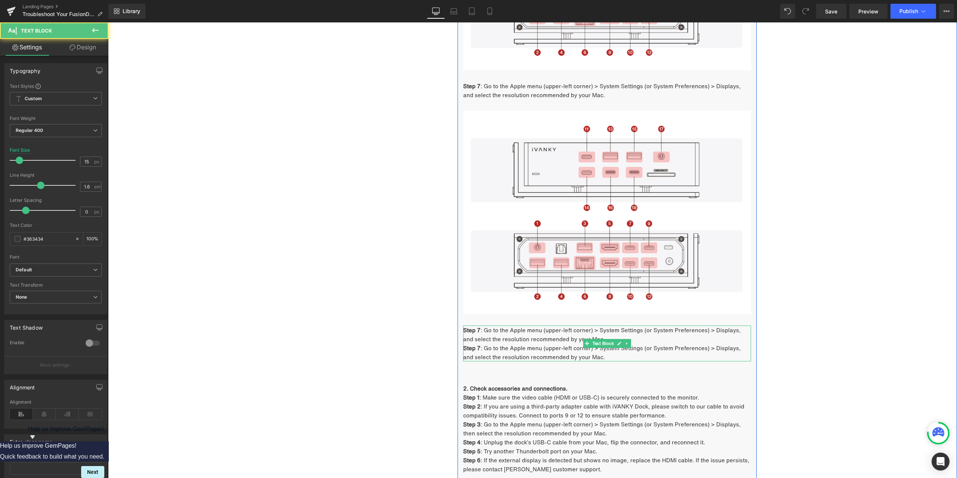
click at [476, 329] on strong "Step 7" at bounding box center [472, 330] width 18 height 8
click at [477, 329] on strong "Step 7" at bounding box center [472, 330] width 18 height 8
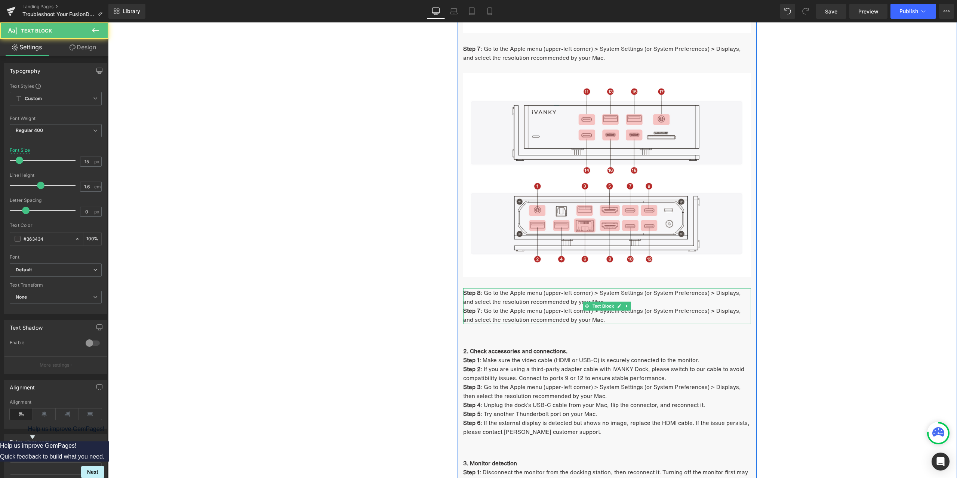
click at [479, 311] on span ": Go to the Apple menu (upper-left corner) > System Settings (or System Prefere…" at bounding box center [602, 315] width 278 height 17
click at [504, 296] on span ": Go to the Apple menu (upper-left corner) > System Settings (or System Prefere…" at bounding box center [602, 297] width 278 height 17
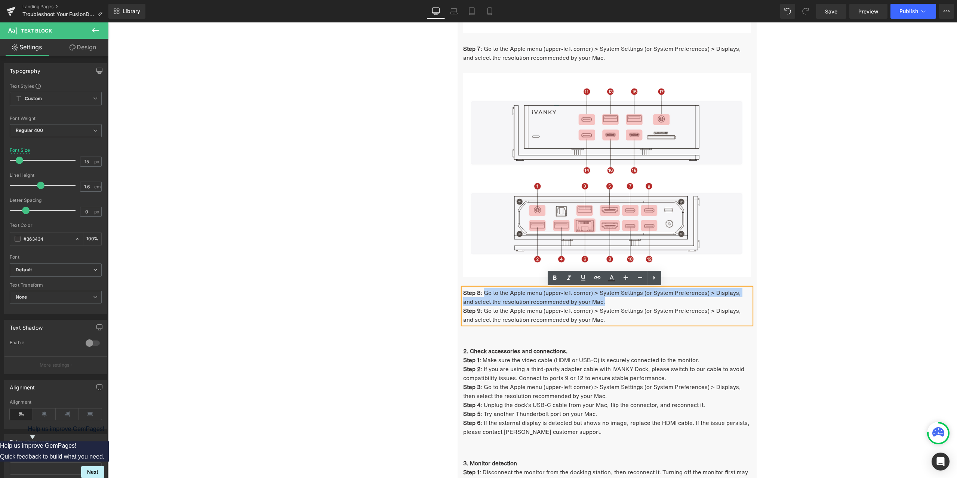
drag, startPoint x: 491, startPoint y: 293, endPoint x: 605, endPoint y: 300, distance: 113.8
click at [605, 300] on p "Step 8 : Go to the Apple menu (upper-left corner) > System Settings (or System …" at bounding box center [607, 297] width 288 height 18
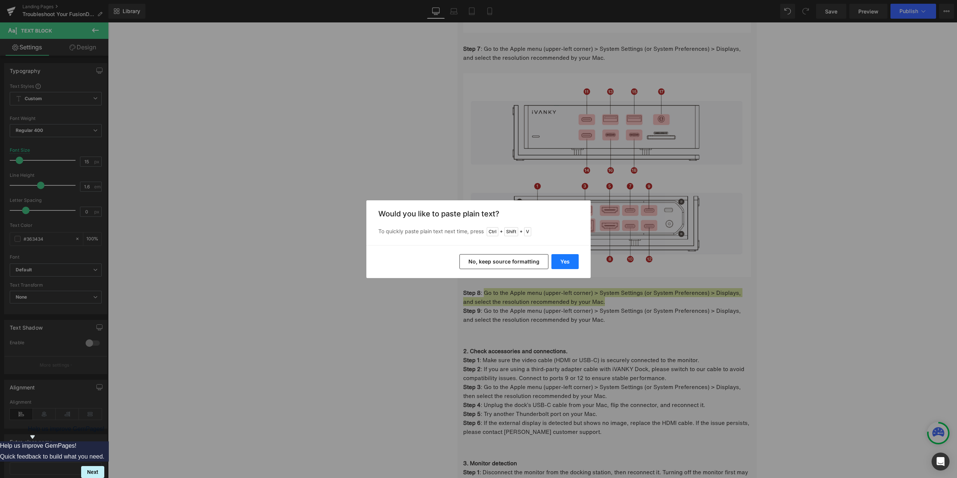
click at [574, 263] on button "Yes" at bounding box center [565, 261] width 27 height 15
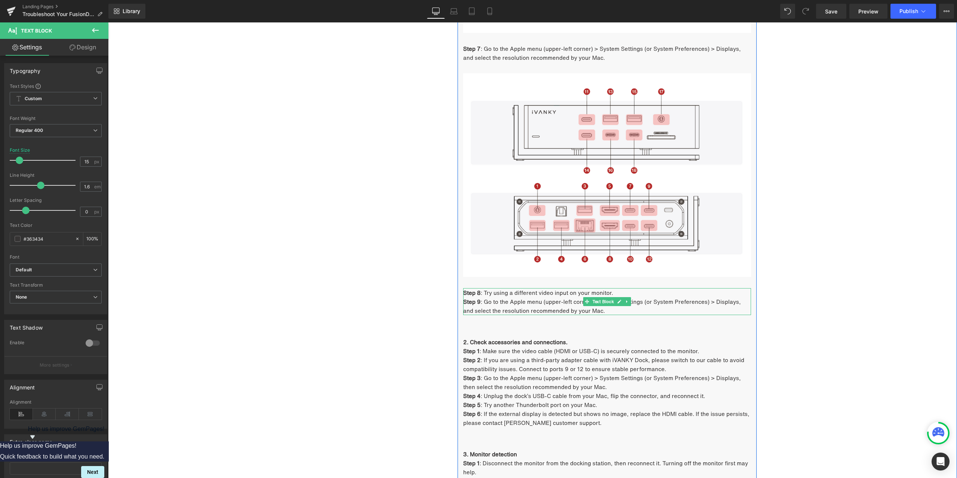
click at [535, 312] on span ": Go to the Apple menu (upper-left corner) > System Settings (or System Prefere…" at bounding box center [602, 306] width 278 height 17
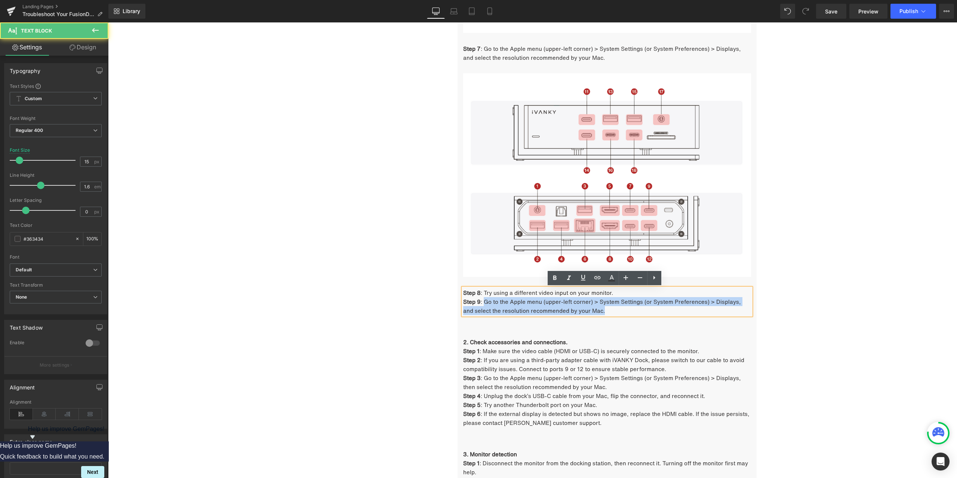
drag, startPoint x: 483, startPoint y: 302, endPoint x: 628, endPoint y: 320, distance: 145.4
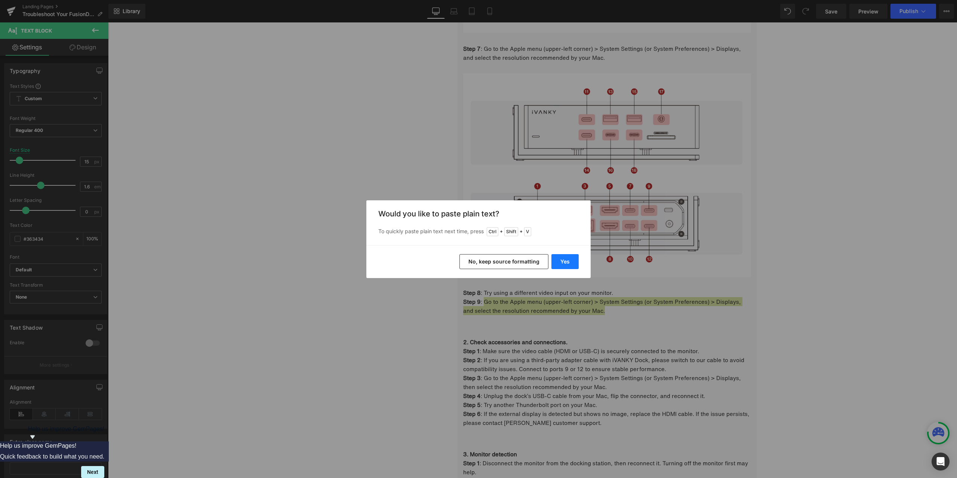
click at [559, 259] on button "Yes" at bounding box center [565, 261] width 27 height 15
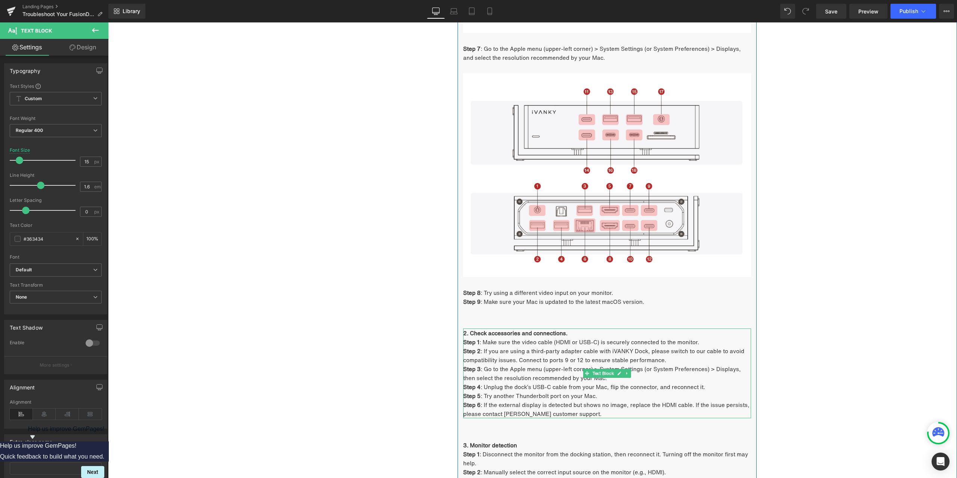
drag, startPoint x: 516, startPoint y: 333, endPoint x: 504, endPoint y: 333, distance: 11.6
click at [516, 333] on strong "2. Check accessories and connections." at bounding box center [515, 333] width 104 height 8
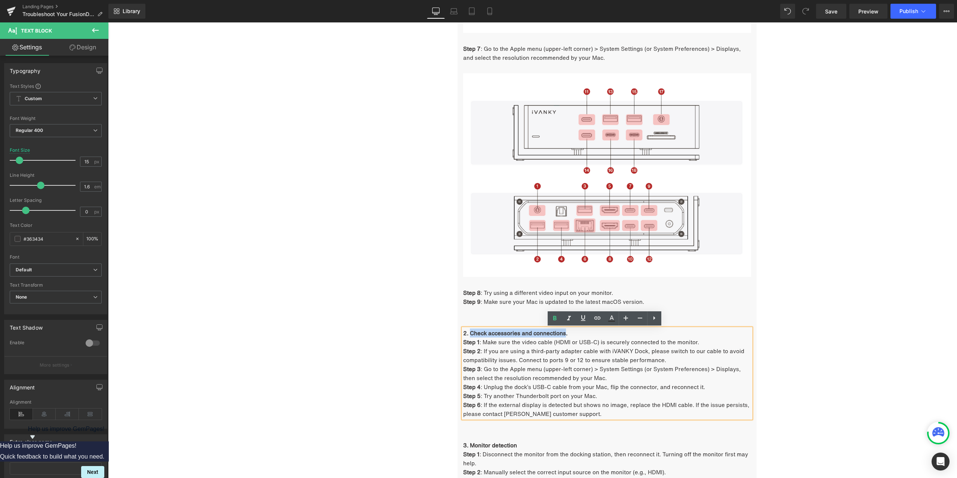
drag, startPoint x: 468, startPoint y: 333, endPoint x: 562, endPoint y: 334, distance: 94.2
click at [562, 334] on strong "2. Check accessories and connections." at bounding box center [515, 333] width 104 height 8
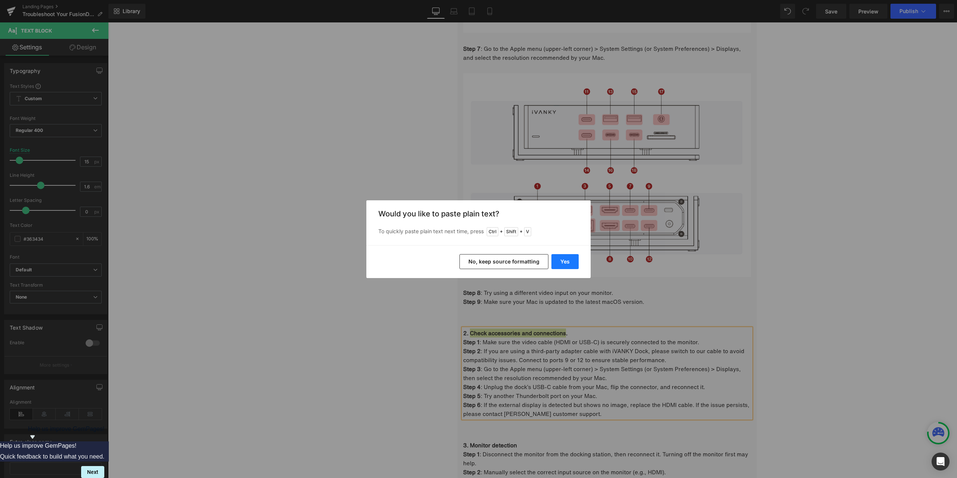
click at [568, 261] on button "Yes" at bounding box center [565, 261] width 27 height 15
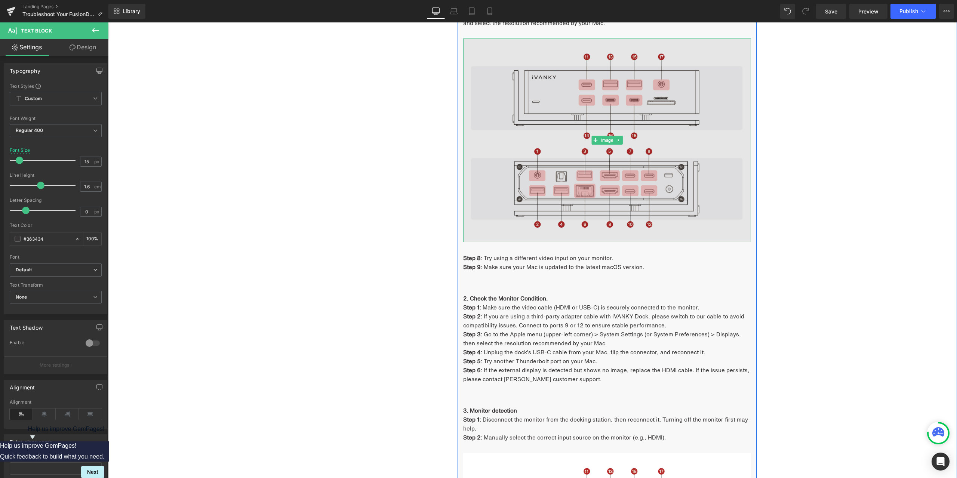
scroll to position [900, 0]
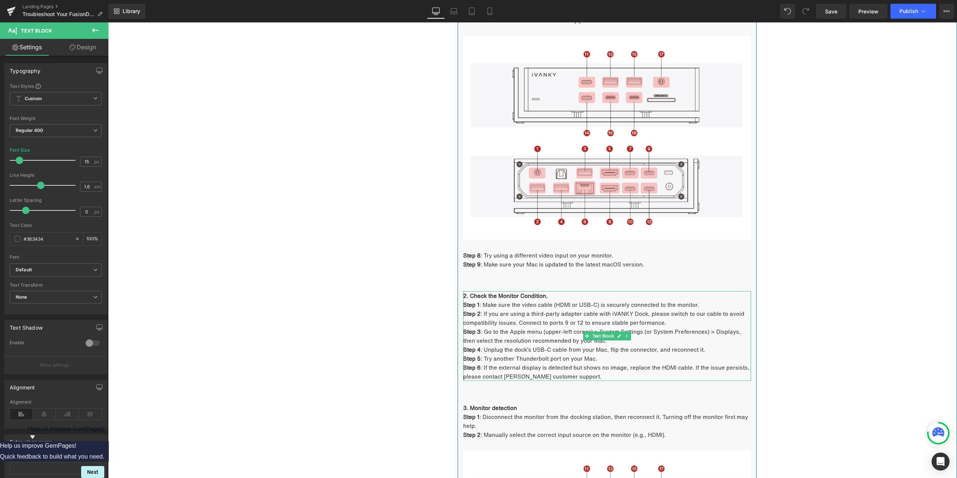
click at [510, 304] on span ": Make sure the video cable (HDMI or USB-C) is securely connected to the monito…" at bounding box center [589, 305] width 219 height 8
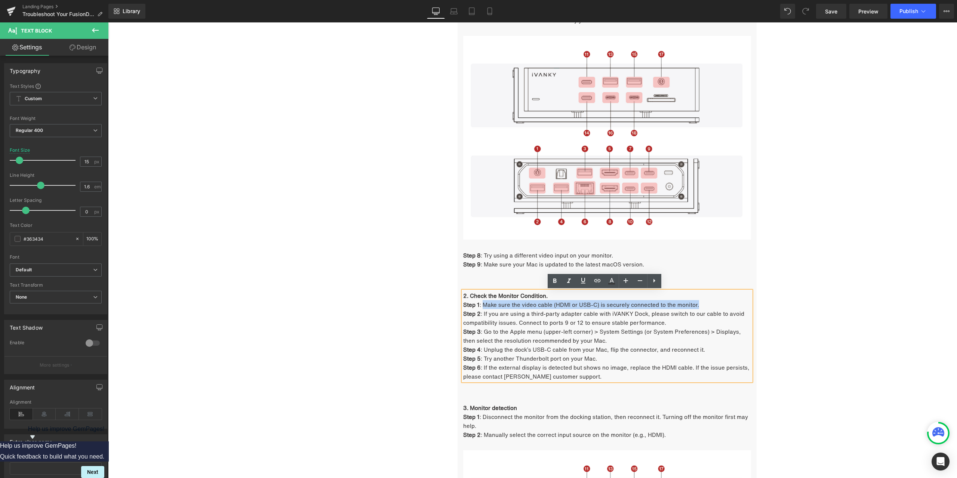
drag, startPoint x: 481, startPoint y: 305, endPoint x: 713, endPoint y: 304, distance: 231.8
click at [713, 304] on p "Step 1 : Make sure the video cable (HDMI or USB-C) is securely connected to the…" at bounding box center [607, 304] width 288 height 9
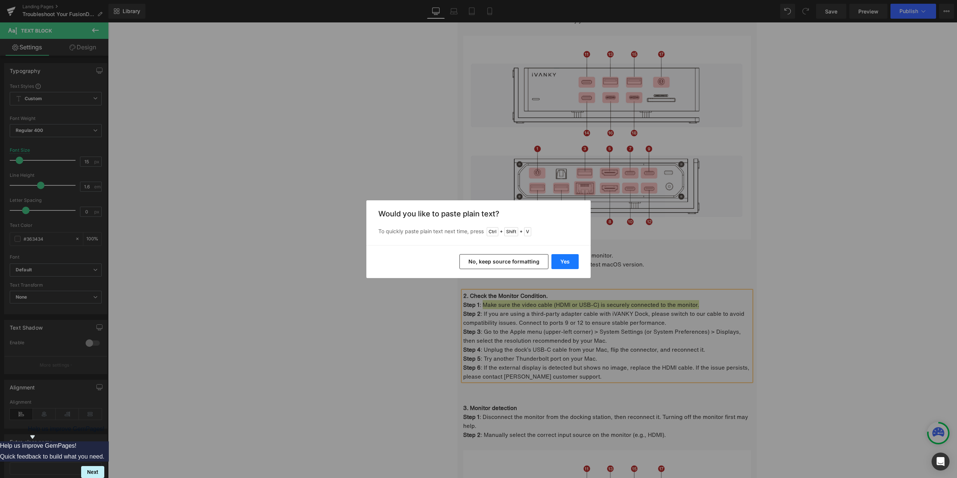
click at [576, 261] on button "Yes" at bounding box center [565, 261] width 27 height 15
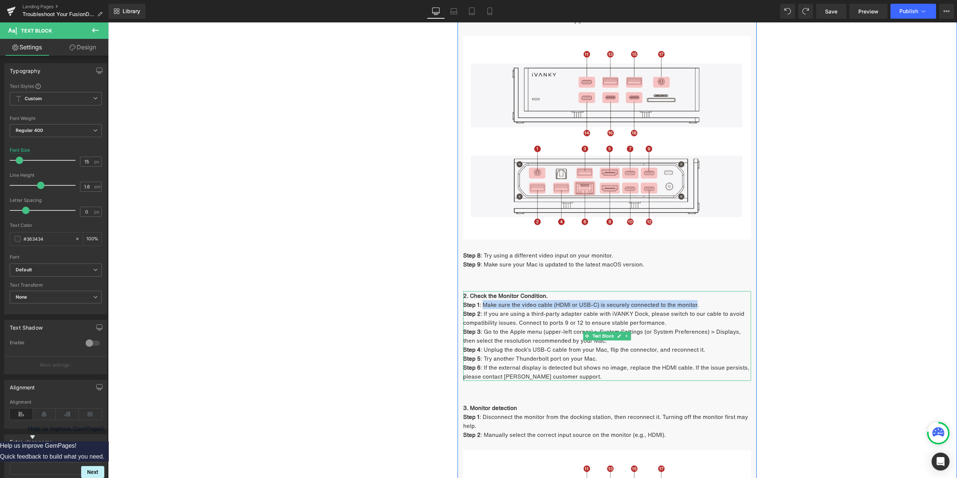
drag, startPoint x: 481, startPoint y: 304, endPoint x: 694, endPoint y: 305, distance: 212.8
click at [694, 305] on span ": Make sure the video cable (HDMI or USB-C) is securely connected to the monito…" at bounding box center [589, 305] width 219 height 8
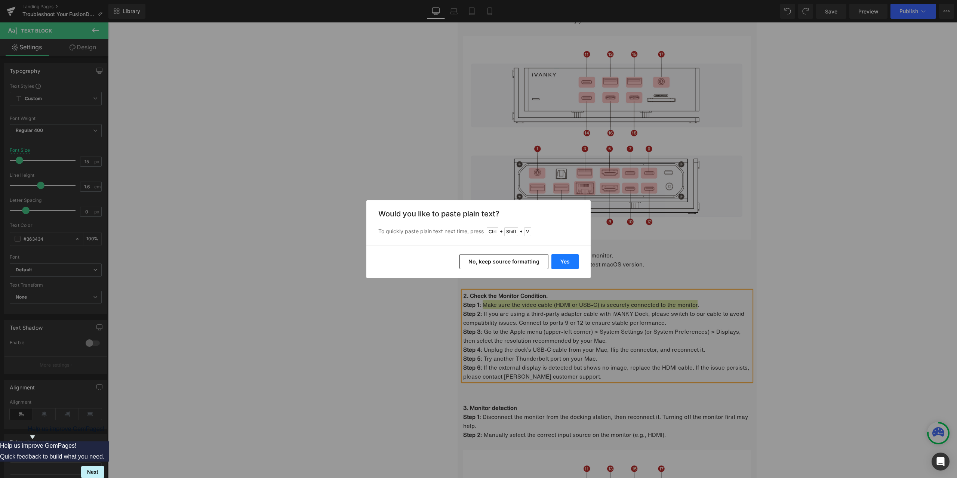
click at [565, 258] on button "Yes" at bounding box center [565, 261] width 27 height 15
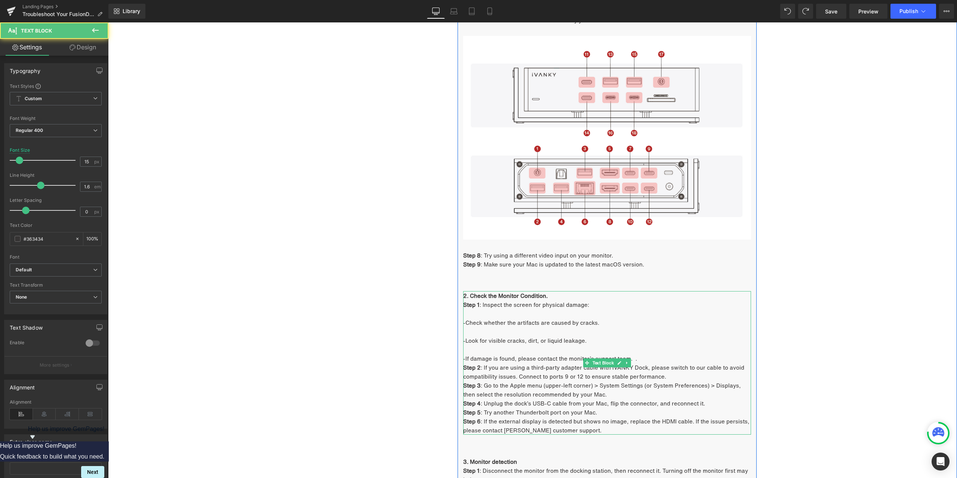
click at [479, 348] on p at bounding box center [607, 349] width 288 height 9
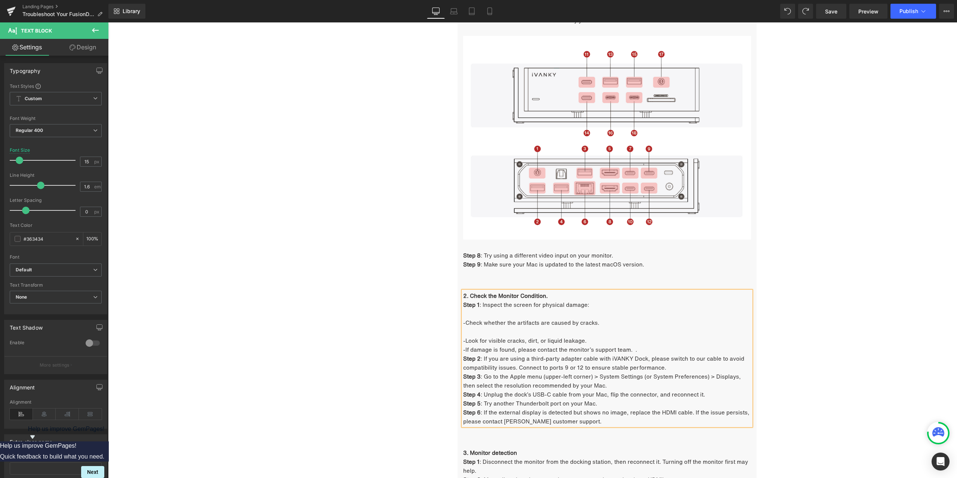
click at [475, 331] on p at bounding box center [607, 331] width 288 height 9
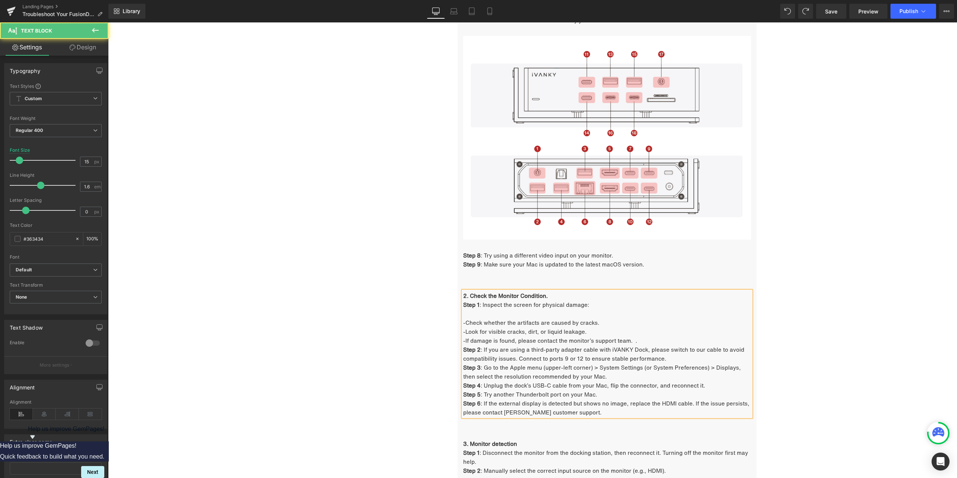
click at [485, 314] on p at bounding box center [607, 313] width 288 height 9
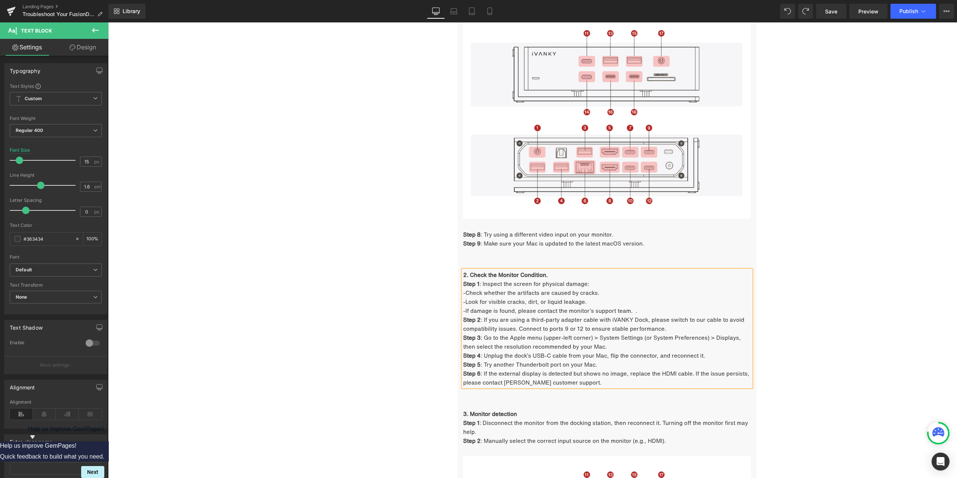
scroll to position [937, 0]
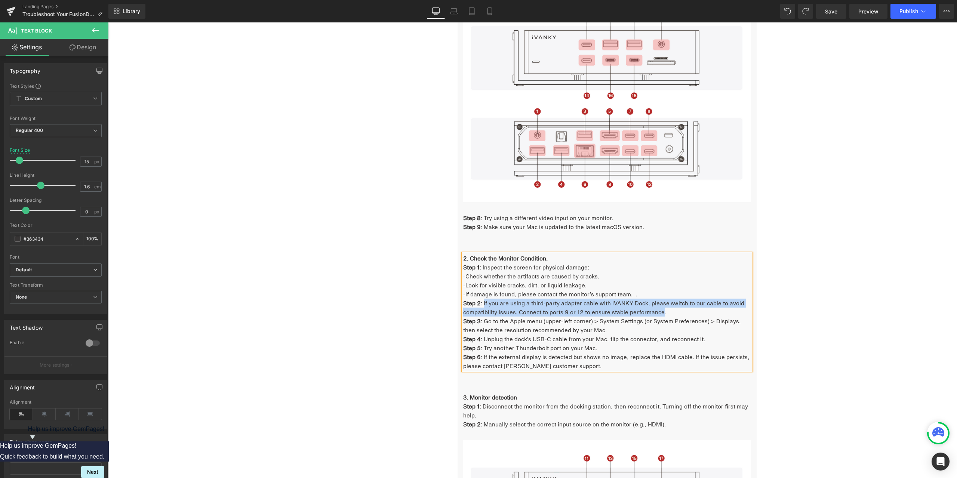
drag, startPoint x: 481, startPoint y: 304, endPoint x: 660, endPoint y: 312, distance: 178.5
click at [660, 312] on p "Step 2 : If you are using a third-party adapter cable with iVANKY Dock, please …" at bounding box center [607, 308] width 288 height 18
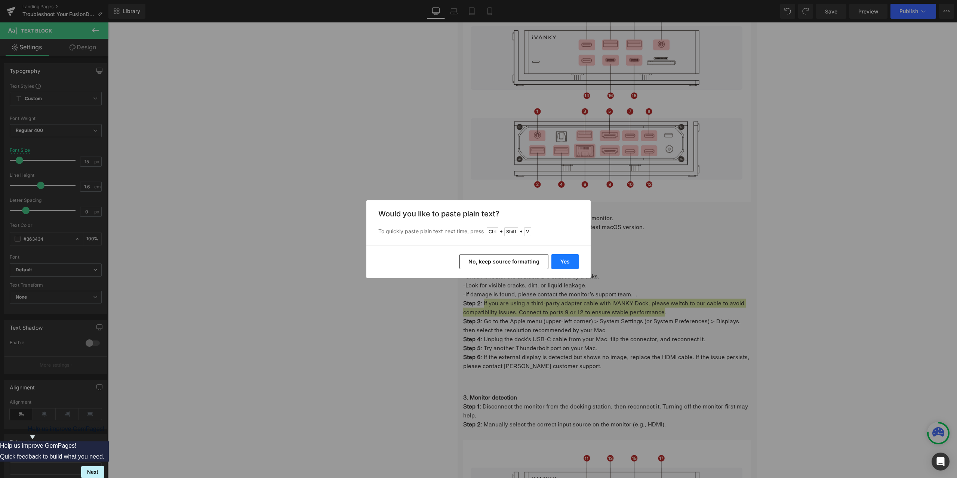
click at [569, 263] on button "Yes" at bounding box center [565, 261] width 27 height 15
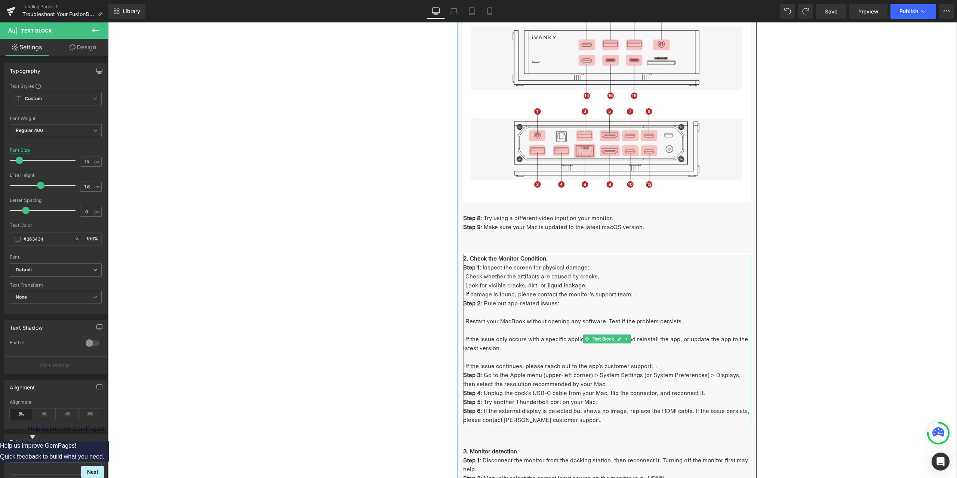
click at [666, 363] on p "-If the issue continues, please reach out to the app’s customer support. ." at bounding box center [607, 366] width 288 height 9
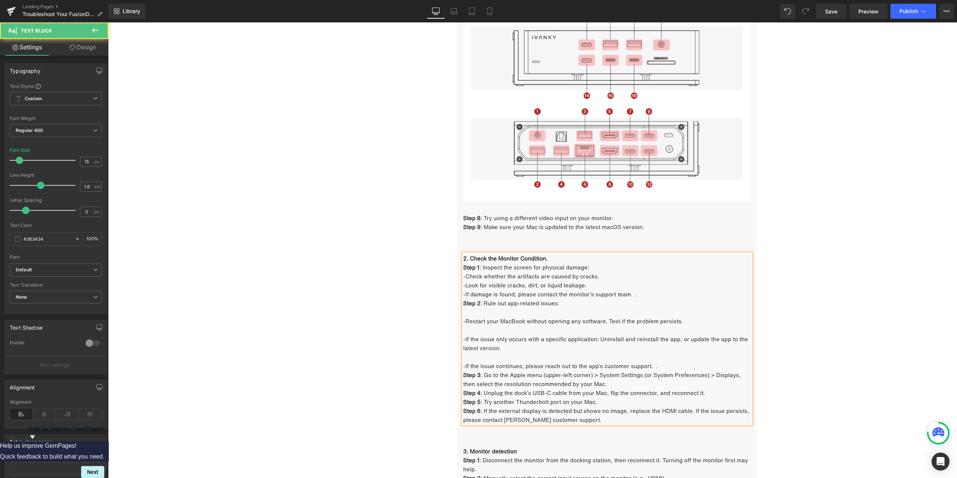
click at [657, 368] on p "-If the issue continues, please reach out to the app’s customer support. ." at bounding box center [607, 366] width 288 height 9
click at [482, 356] on p at bounding box center [607, 357] width 288 height 9
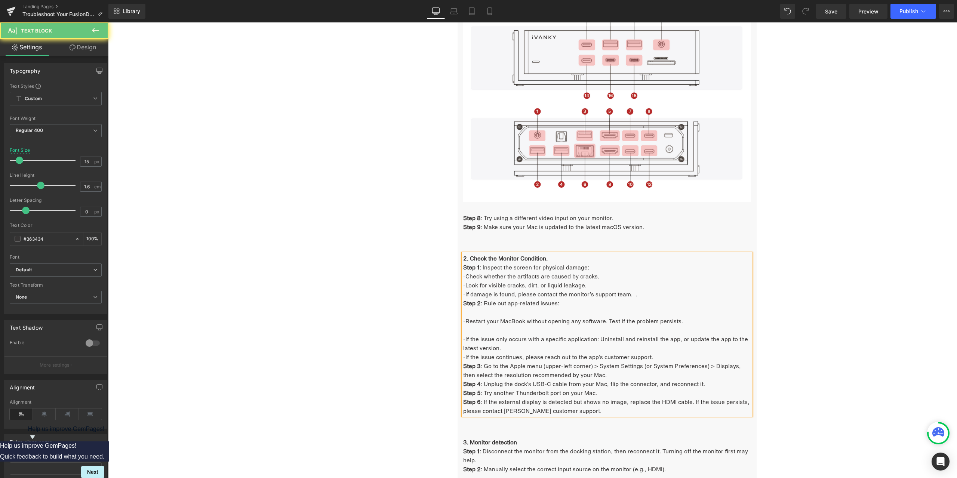
click at [467, 329] on p at bounding box center [607, 330] width 288 height 9
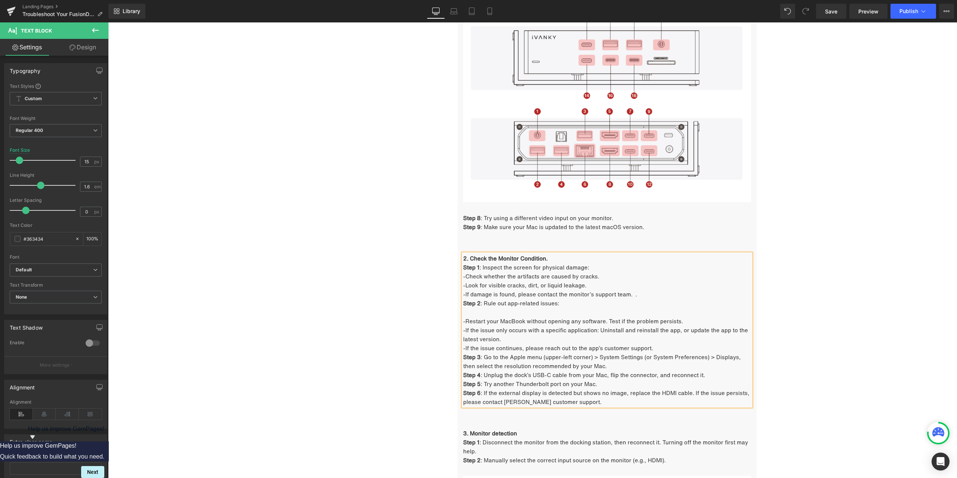
click at [470, 313] on p at bounding box center [607, 312] width 288 height 9
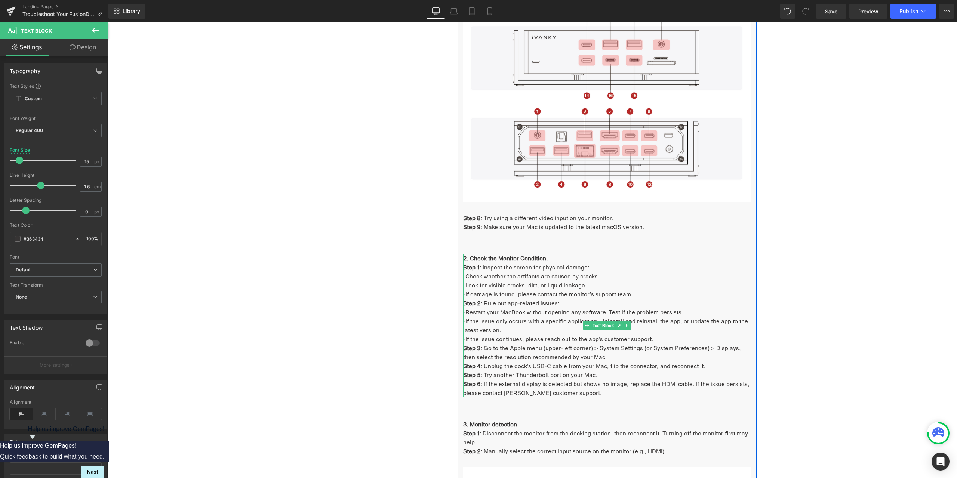
drag, startPoint x: 539, startPoint y: 348, endPoint x: 529, endPoint y: 349, distance: 10.5
click at [539, 348] on span ": Go to the Apple menu (upper-left corner) > System Settings (or System Prefere…" at bounding box center [602, 352] width 278 height 17
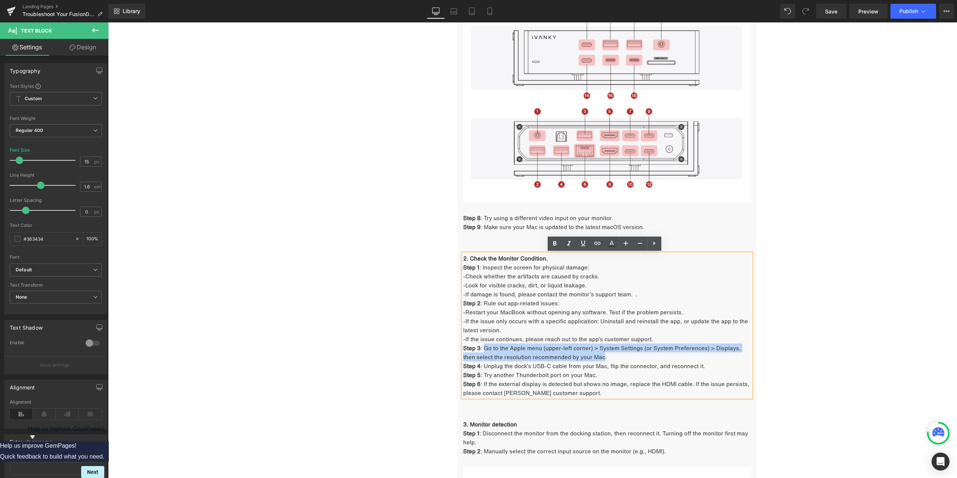
drag, startPoint x: 482, startPoint y: 350, endPoint x: 588, endPoint y: 355, distance: 105.6
click at [588, 355] on span ": Go to the Apple menu (upper-left corner) > System Settings (or System Prefere…" at bounding box center [602, 352] width 278 height 17
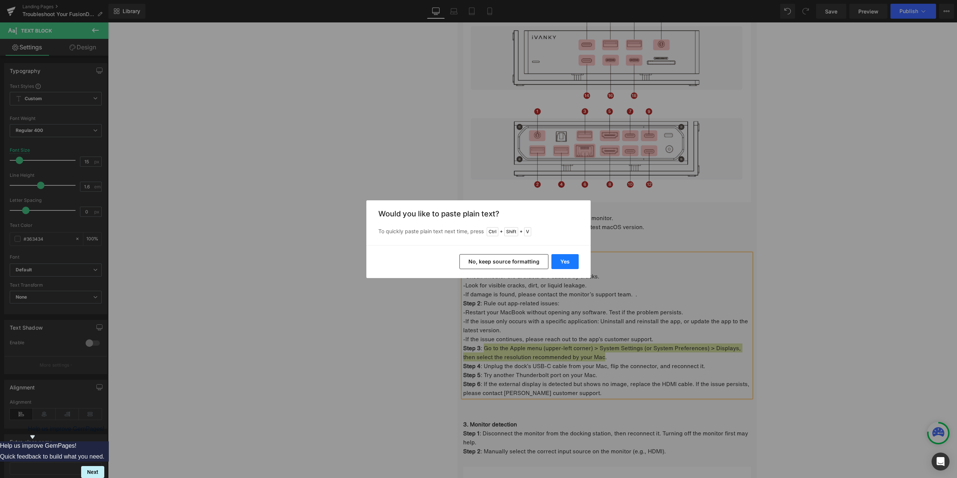
click at [569, 263] on button "Yes" at bounding box center [565, 261] width 27 height 15
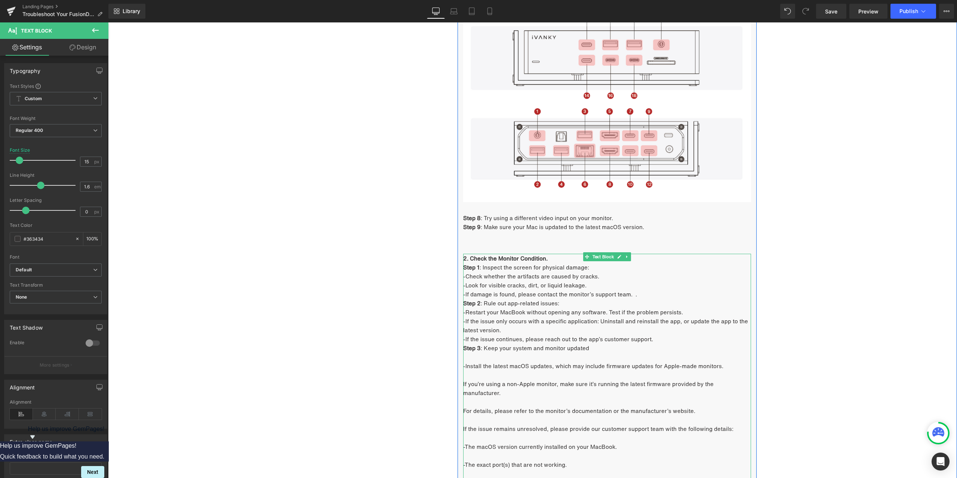
click at [519, 357] on p at bounding box center [607, 357] width 288 height 9
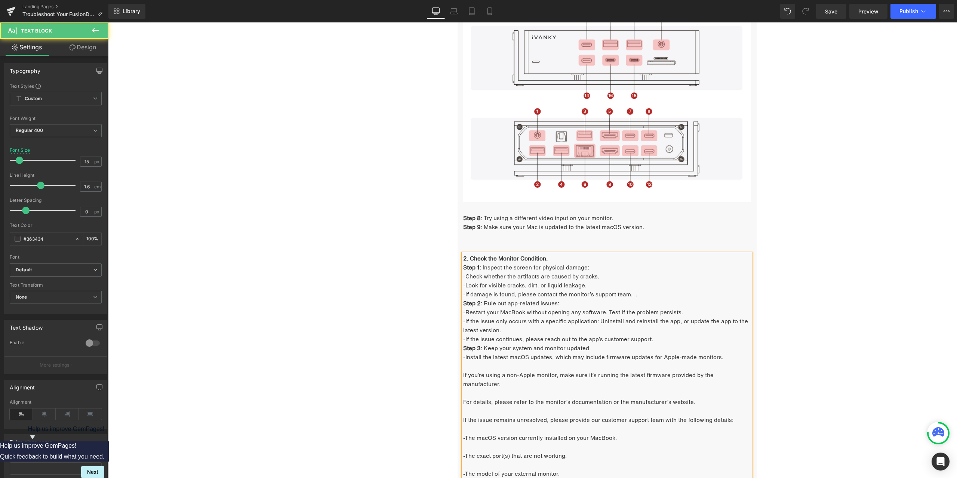
click at [488, 364] on p at bounding box center [607, 366] width 288 height 9
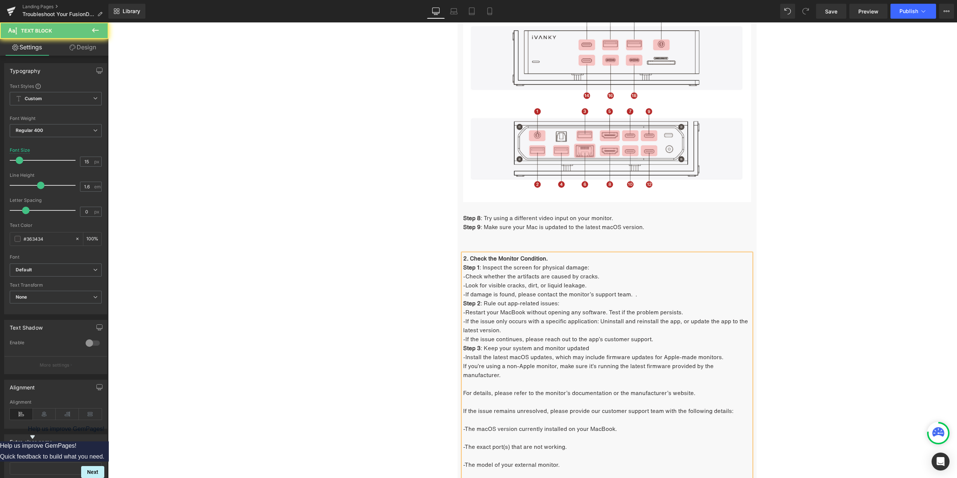
click at [484, 380] on p at bounding box center [607, 384] width 288 height 9
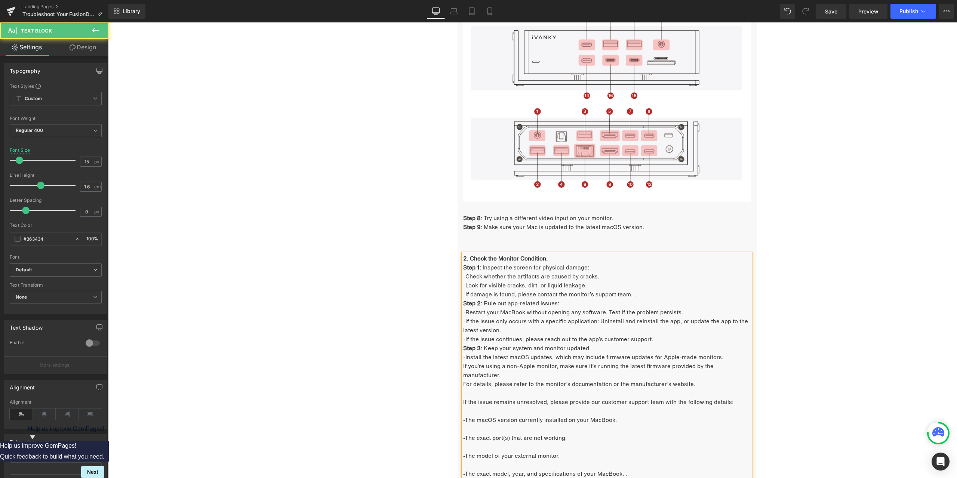
click at [480, 388] on p at bounding box center [607, 392] width 288 height 9
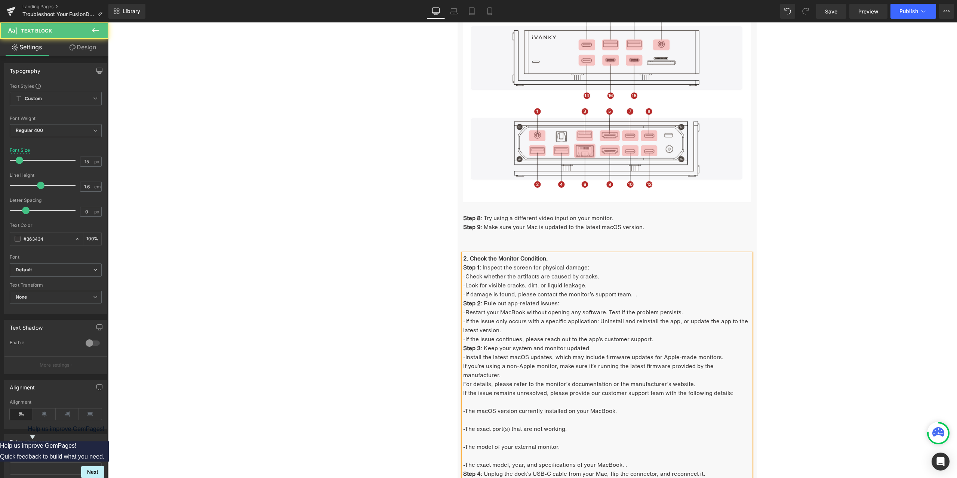
click at [478, 397] on p at bounding box center [607, 401] width 288 height 9
click at [473, 406] on p at bounding box center [607, 410] width 288 height 9
click at [473, 415] on p at bounding box center [607, 419] width 288 height 9
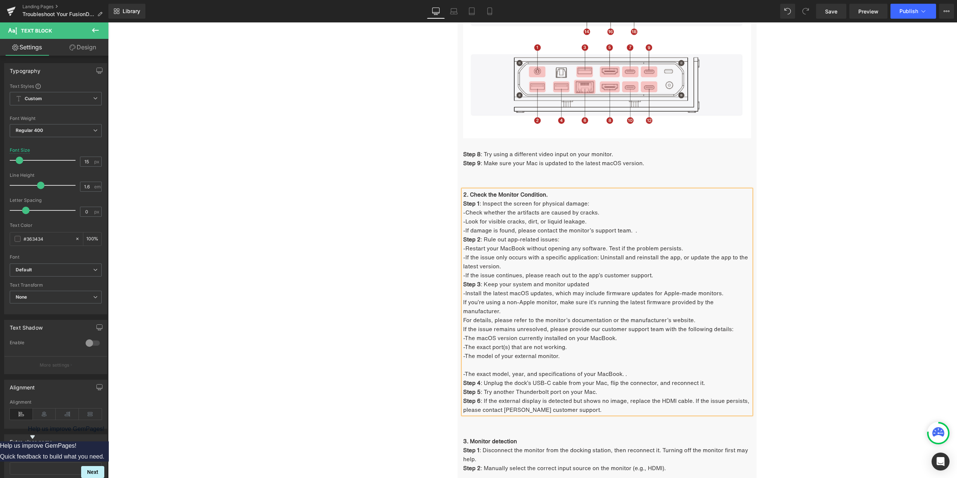
scroll to position [1012, 0]
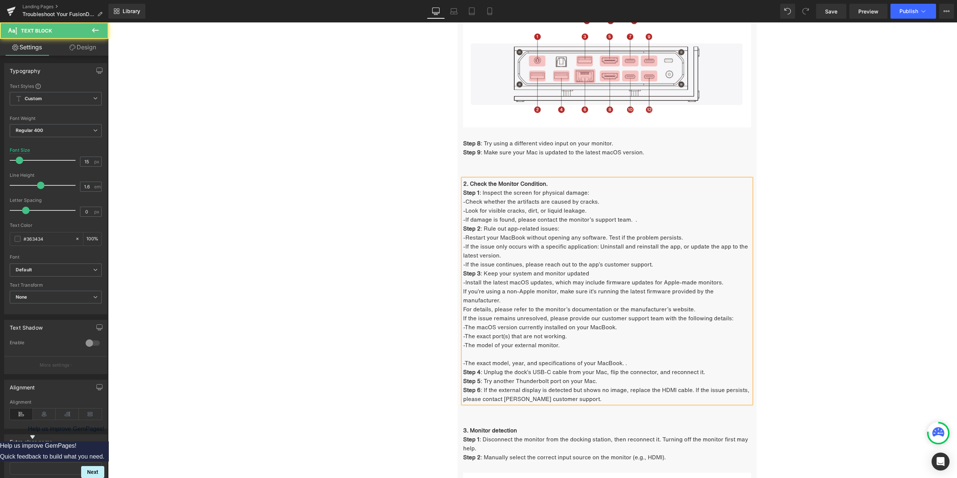
click at [484, 350] on p at bounding box center [607, 354] width 288 height 9
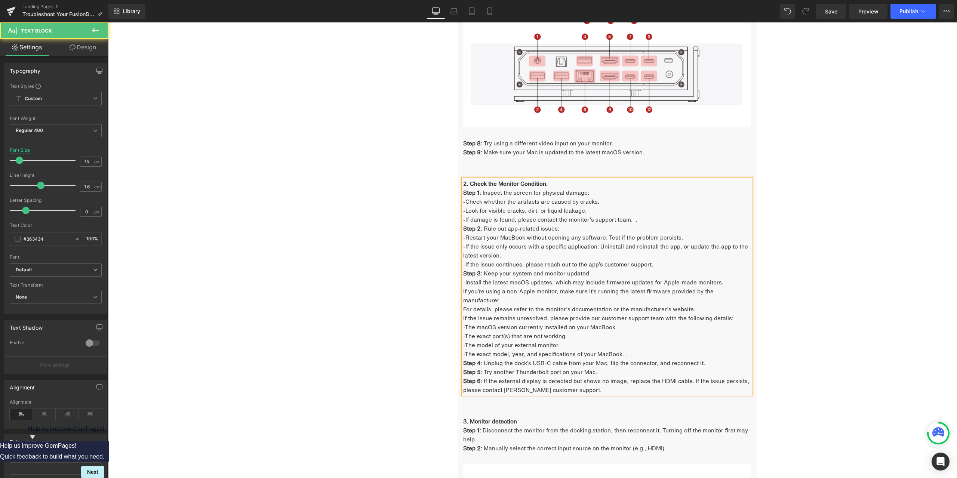
click at [638, 350] on p "-The exact model, year, and specifications of your MacBook. ." at bounding box center [607, 354] width 288 height 9
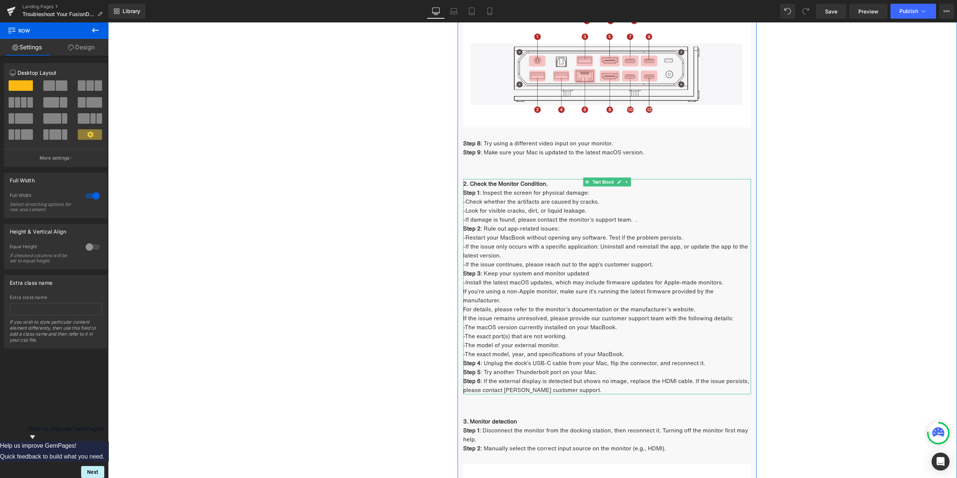
click at [585, 380] on p "Step 6 : If the external display is detected but shows no image, replace the HD…" at bounding box center [607, 386] width 288 height 18
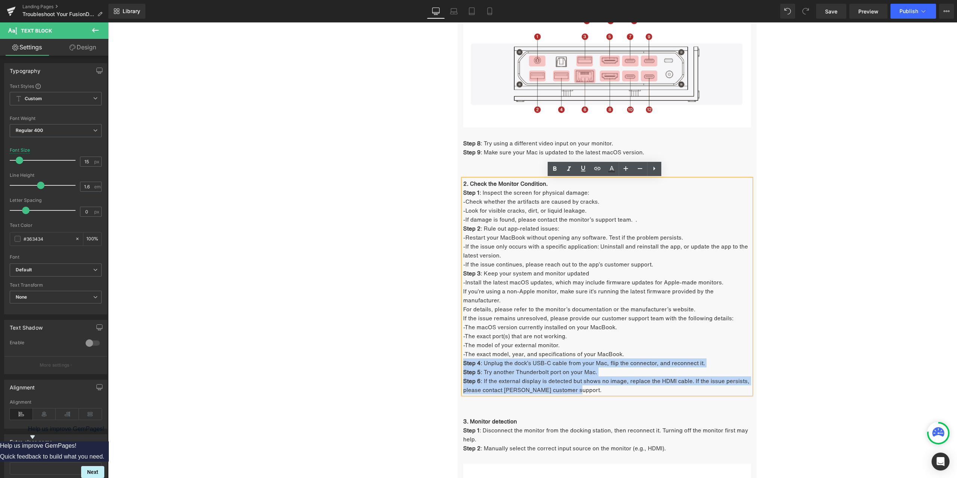
drag, startPoint x: 580, startPoint y: 380, endPoint x: 462, endPoint y: 353, distance: 120.9
click at [463, 353] on div "2. Check the Monitor Condition. Step 1 : Inspect the screen for physical damage…" at bounding box center [607, 286] width 288 height 215
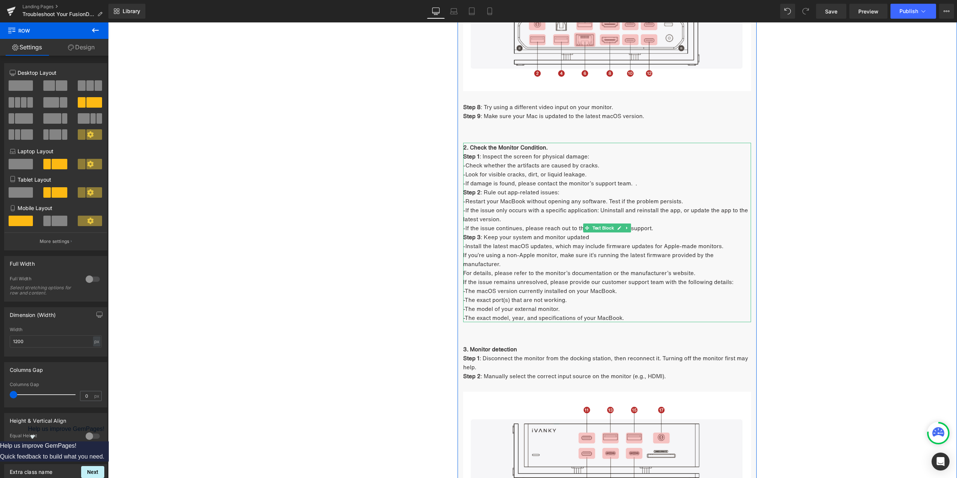
scroll to position [1049, 0]
click at [603, 357] on span "Text Block" at bounding box center [603, 361] width 25 height 9
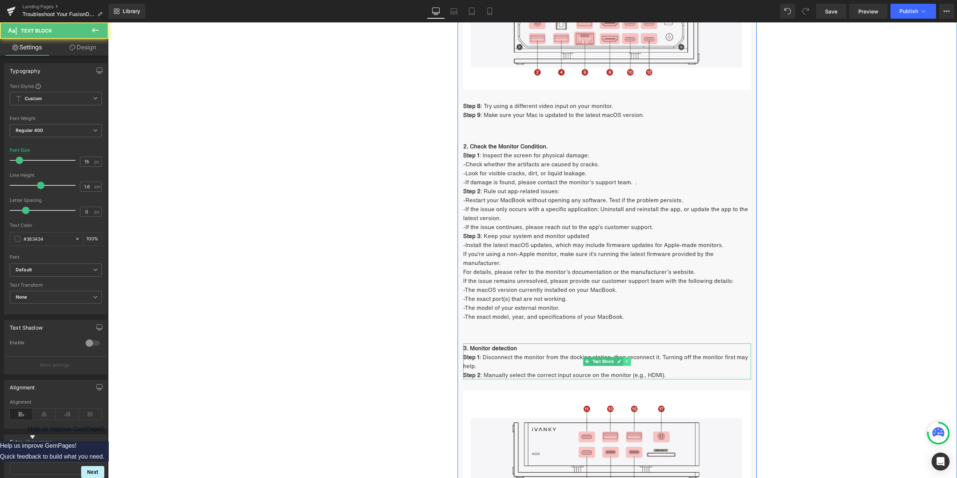
click at [627, 360] on icon at bounding box center [627, 361] width 1 height 3
click at [629, 359] on icon at bounding box center [631, 361] width 4 height 4
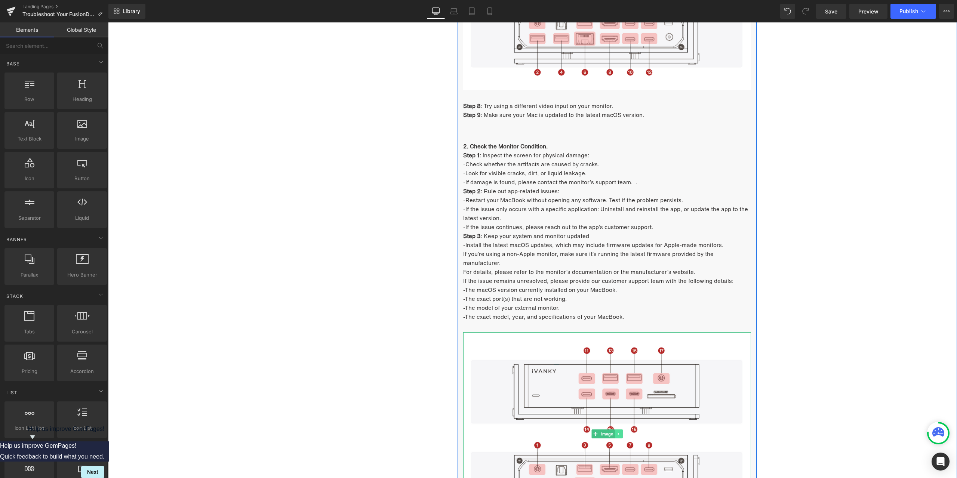
click at [619, 430] on link at bounding box center [619, 434] width 8 height 9
click at [621, 432] on icon at bounding box center [623, 434] width 4 height 4
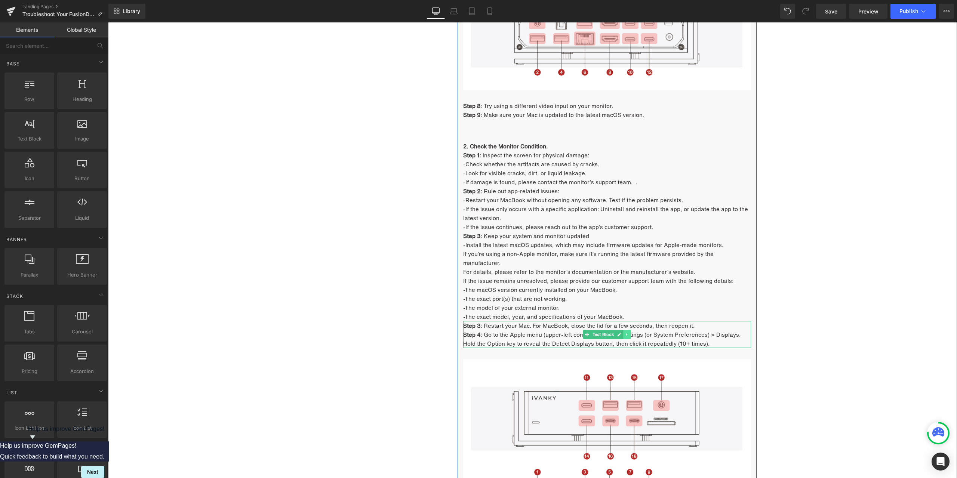
click at [625, 332] on icon at bounding box center [627, 334] width 4 height 4
click at [629, 332] on icon at bounding box center [631, 334] width 4 height 4
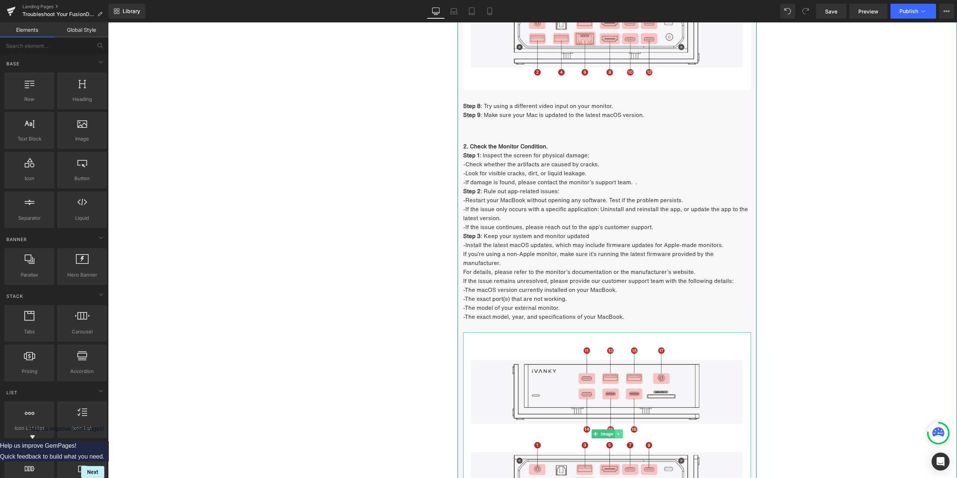
click at [618, 430] on link at bounding box center [619, 434] width 8 height 9
click at [621, 432] on icon at bounding box center [623, 434] width 4 height 4
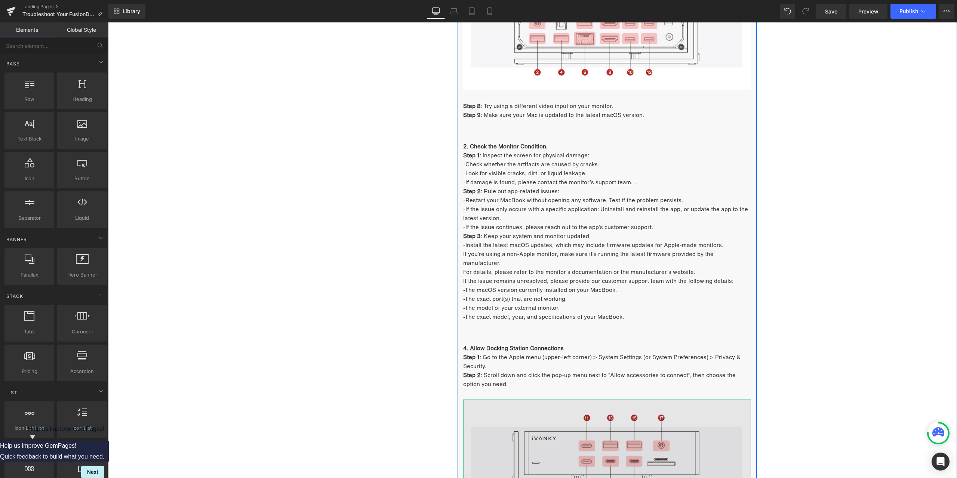
scroll to position [1087, 0]
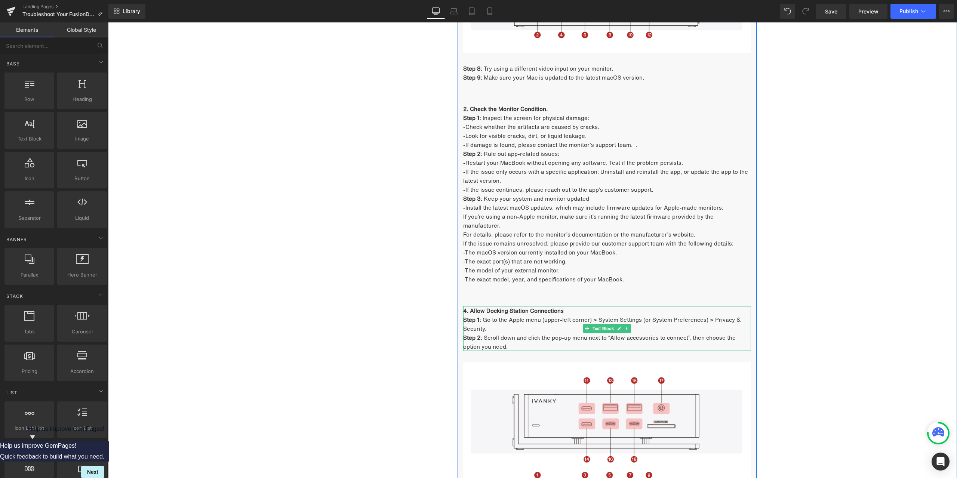
click at [624, 324] on link at bounding box center [628, 328] width 8 height 9
click at [629, 326] on icon at bounding box center [631, 328] width 4 height 4
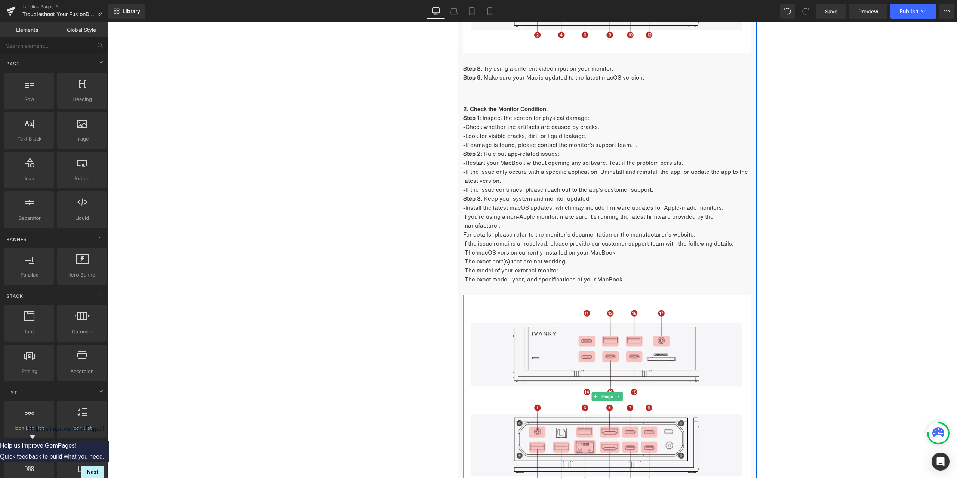
click at [617, 394] on icon at bounding box center [619, 396] width 4 height 4
click at [621, 395] on icon at bounding box center [623, 397] width 4 height 4
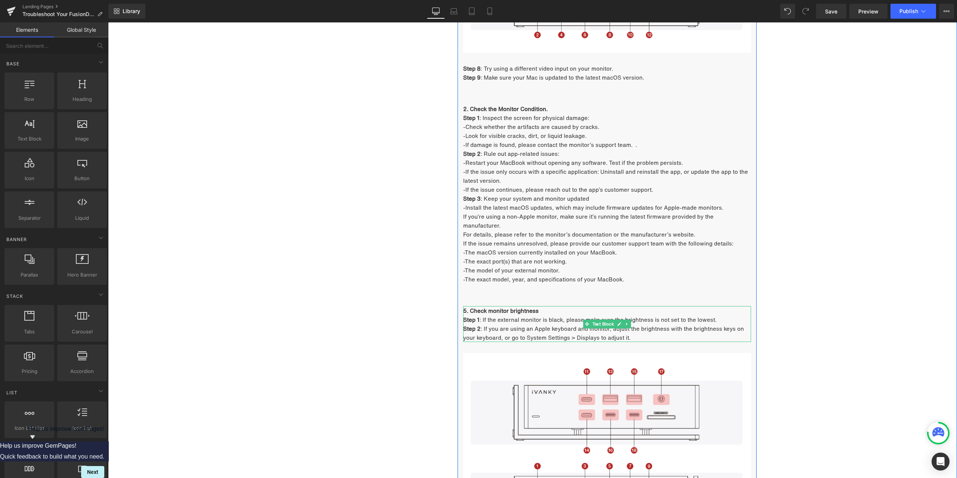
click at [624, 320] on link at bounding box center [628, 324] width 8 height 9
click at [629, 322] on icon at bounding box center [631, 324] width 4 height 4
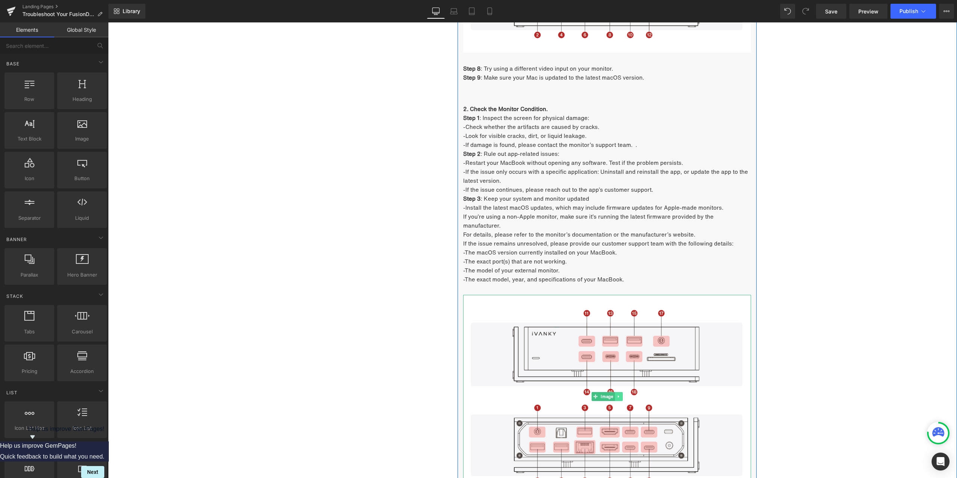
click at [617, 394] on icon at bounding box center [619, 396] width 4 height 4
click at [621, 395] on icon at bounding box center [623, 397] width 4 height 4
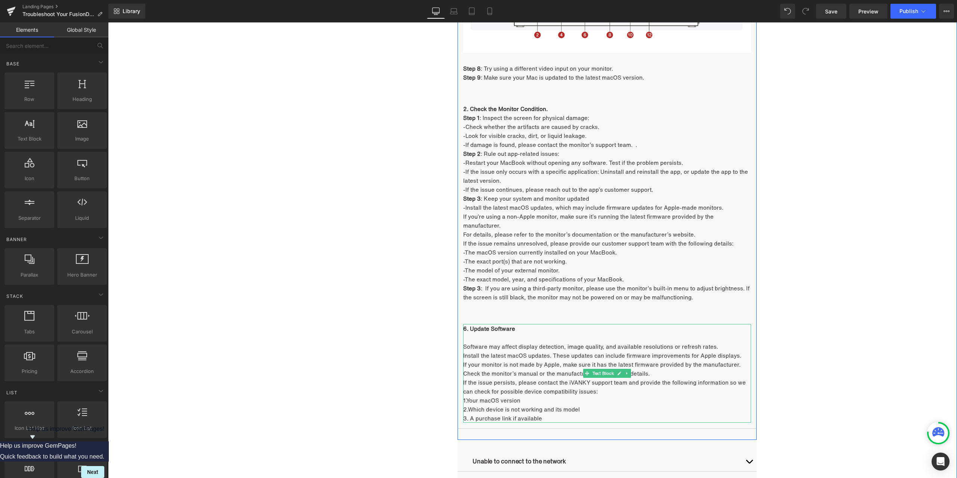
click at [625, 371] on icon at bounding box center [627, 373] width 4 height 4
click at [629, 371] on icon at bounding box center [631, 373] width 4 height 4
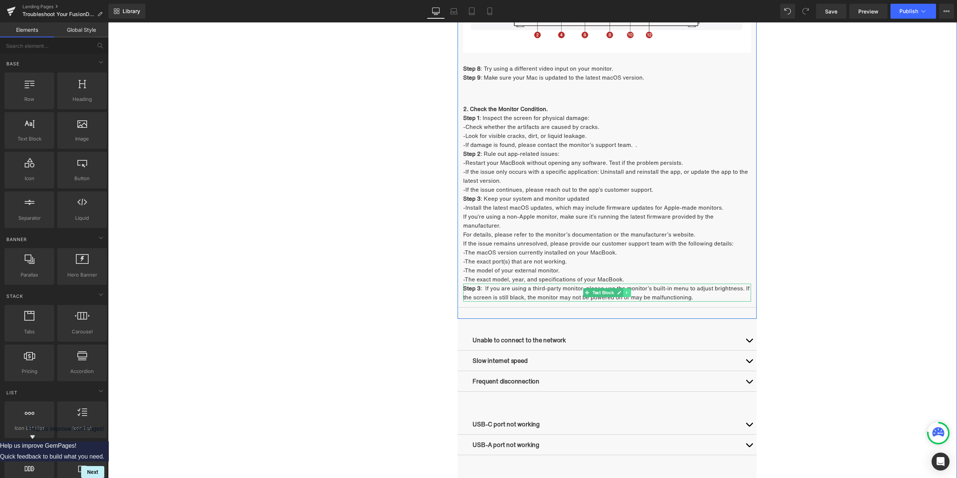
click at [627, 291] on icon at bounding box center [627, 292] width 1 height 3
click at [629, 291] on icon at bounding box center [631, 293] width 4 height 4
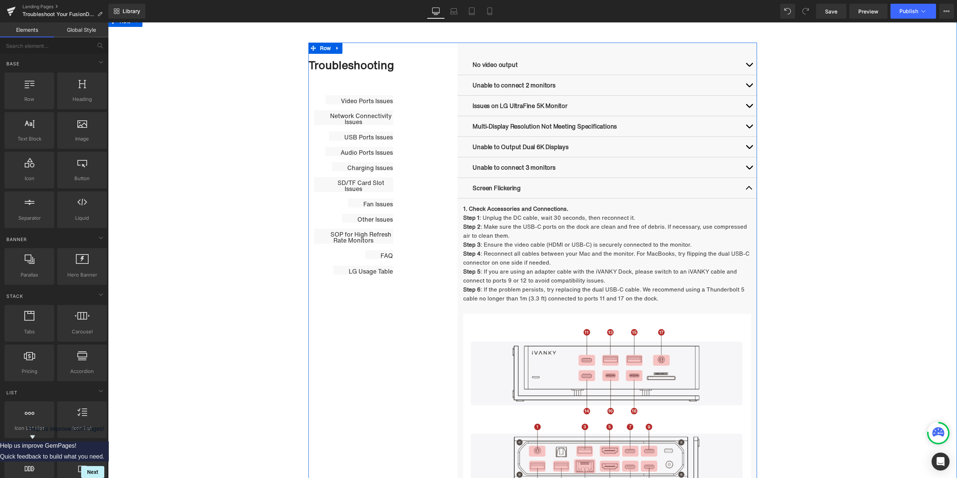
scroll to position [376, 0]
click at [749, 191] on span "button" at bounding box center [749, 191] width 0 height 0
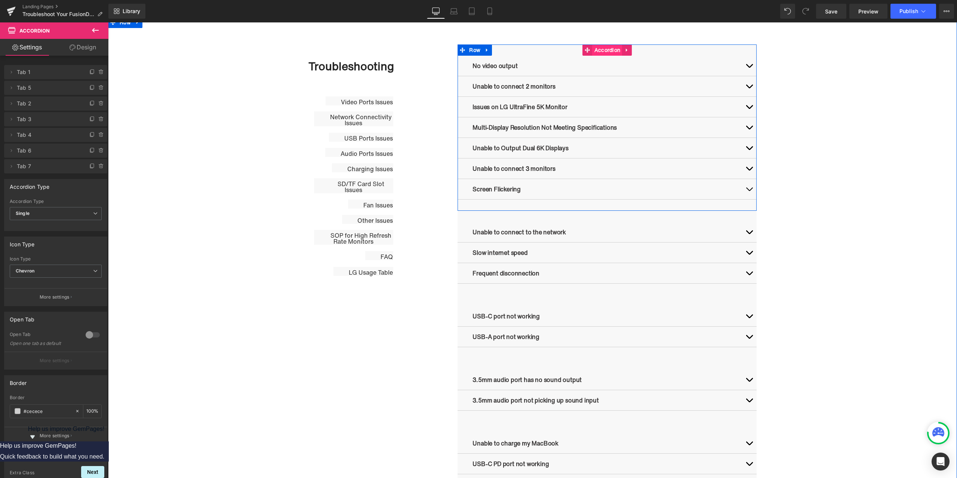
click at [603, 52] on span "Accordion" at bounding box center [608, 49] width 30 height 11
click at [90, 167] on icon at bounding box center [92, 166] width 6 height 6
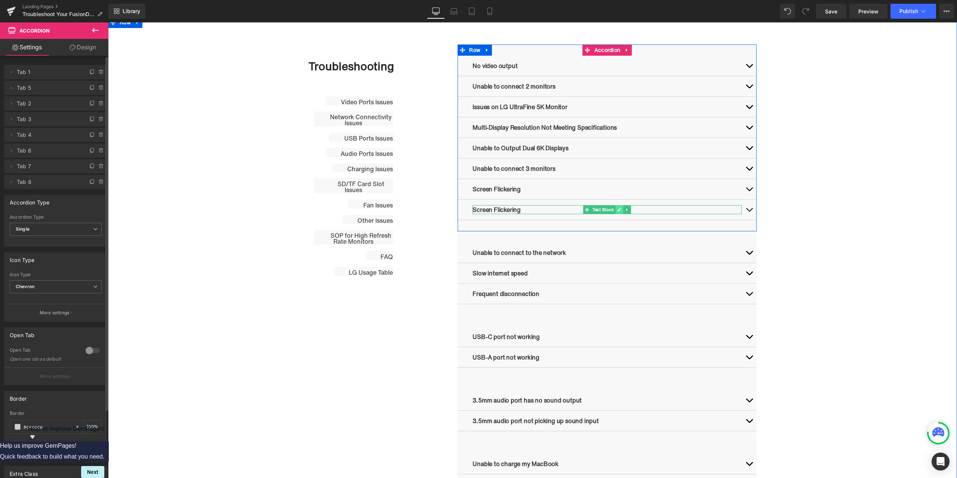
click at [619, 209] on link at bounding box center [620, 209] width 8 height 9
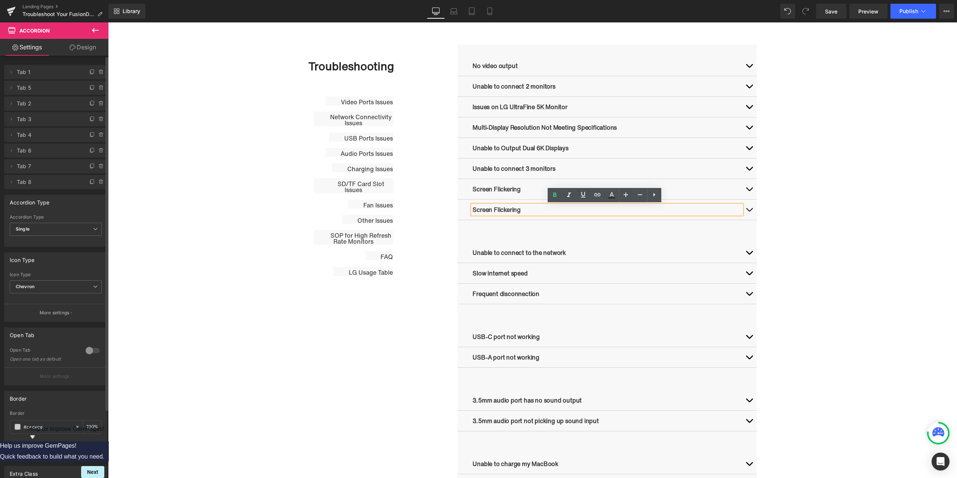
click at [540, 210] on p "Screen Flickering" at bounding box center [607, 209] width 269 height 9
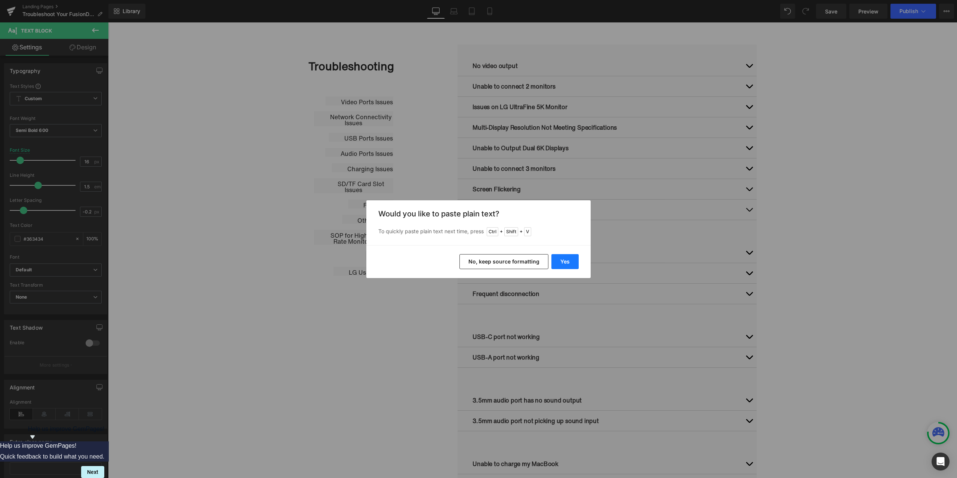
click at [568, 259] on button "Yes" at bounding box center [565, 261] width 27 height 15
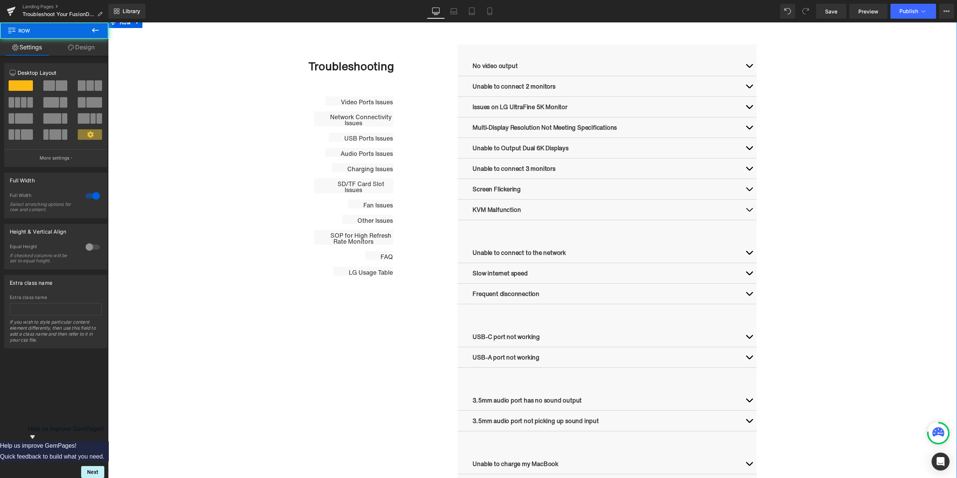
click at [893, 212] on div "Troubleshooting Heading Video Ports Issues Button Network Connectivity Issues B…" at bounding box center [532, 358] width 849 height 629
click at [91, 28] on icon at bounding box center [95, 30] width 9 height 9
